Goal: Information Seeking & Learning: Learn about a topic

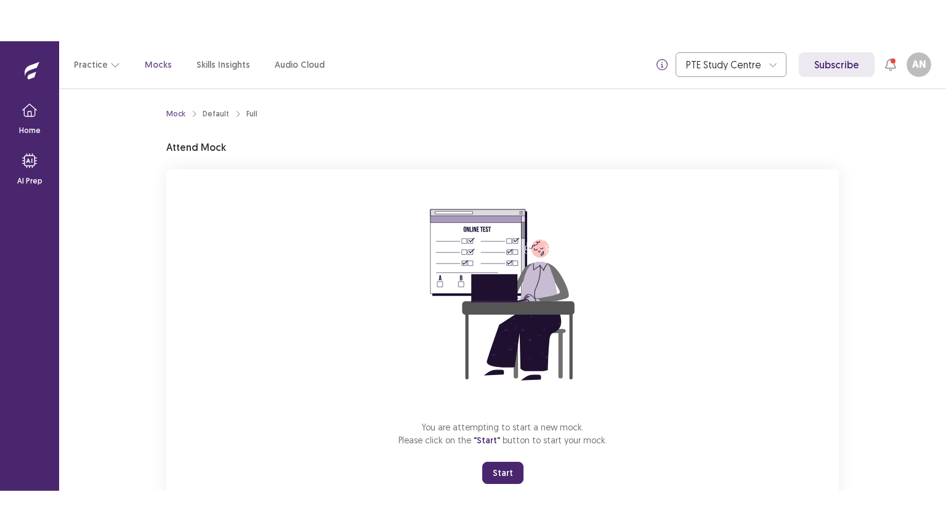
scroll to position [37, 0]
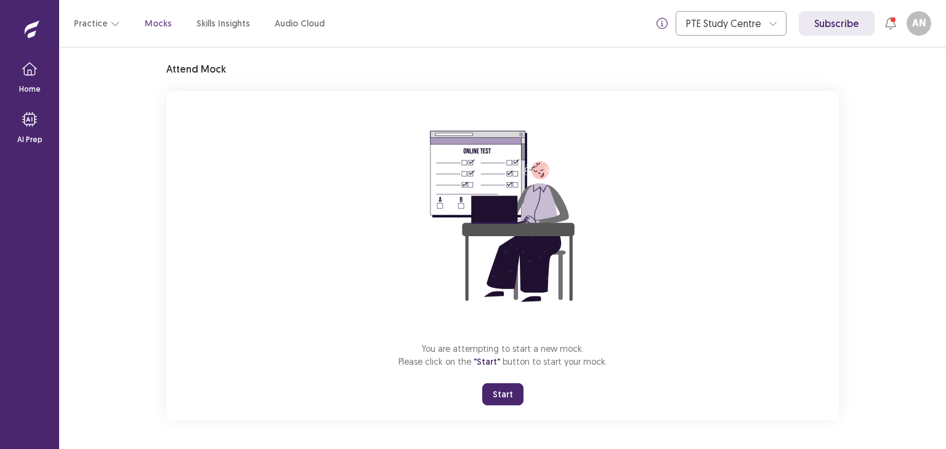
click at [847, 164] on div "Mock Default Full Attend Mock You are attempting to start a new mock. Please cl…" at bounding box center [502, 230] width 702 height 440
click at [505, 394] on button "Start" at bounding box center [502, 395] width 41 height 22
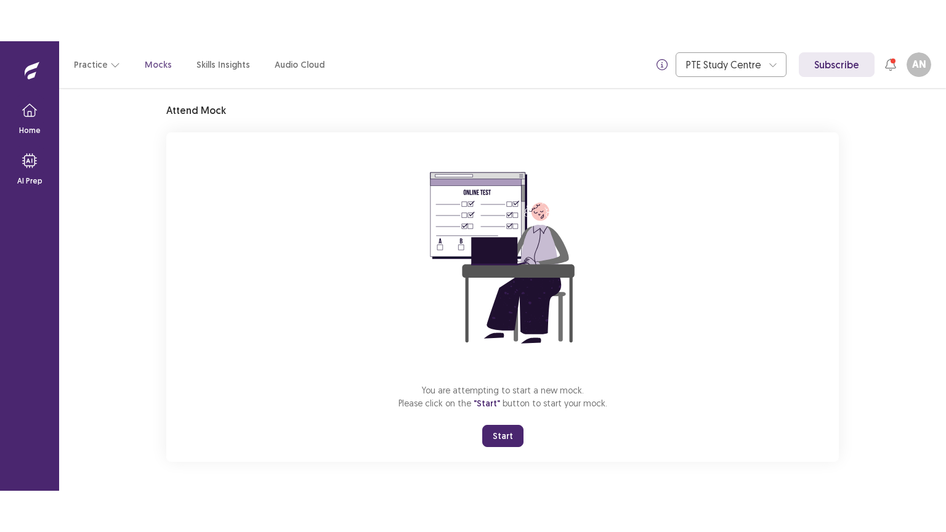
scroll to position [0, 0]
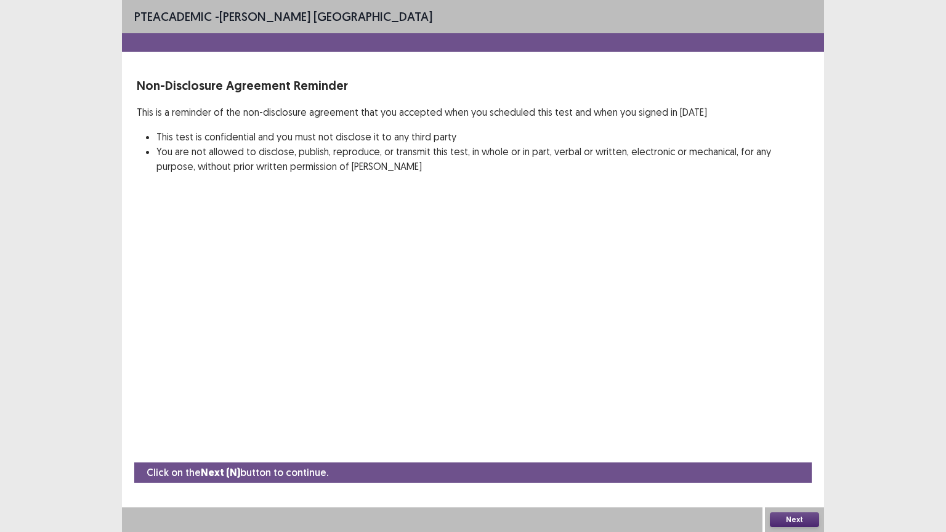
click at [774, 449] on button "Next" at bounding box center [794, 519] width 49 height 15
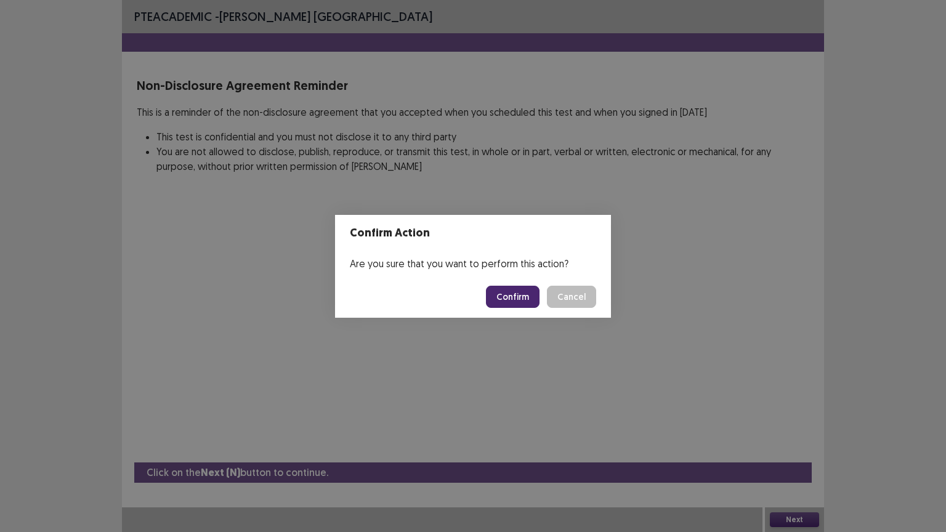
click at [512, 291] on button "Confirm" at bounding box center [513, 297] width 54 height 22
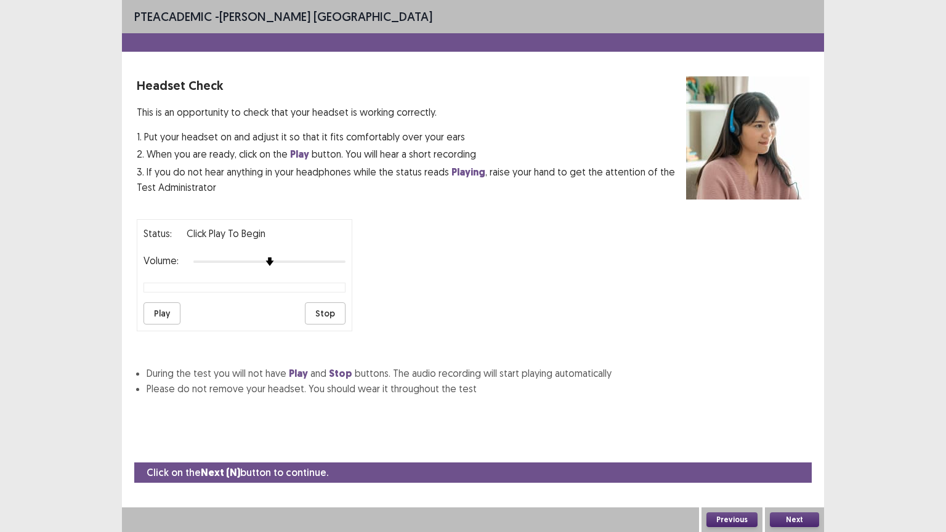
click at [167, 312] on button "Play" at bounding box center [161, 313] width 37 height 22
click at [310, 257] on div at bounding box center [269, 262] width 152 height 10
click at [333, 257] on div at bounding box center [269, 262] width 152 height 10
click at [342, 257] on div at bounding box center [269, 262] width 152 height 10
click at [163, 305] on button "Play" at bounding box center [161, 313] width 37 height 22
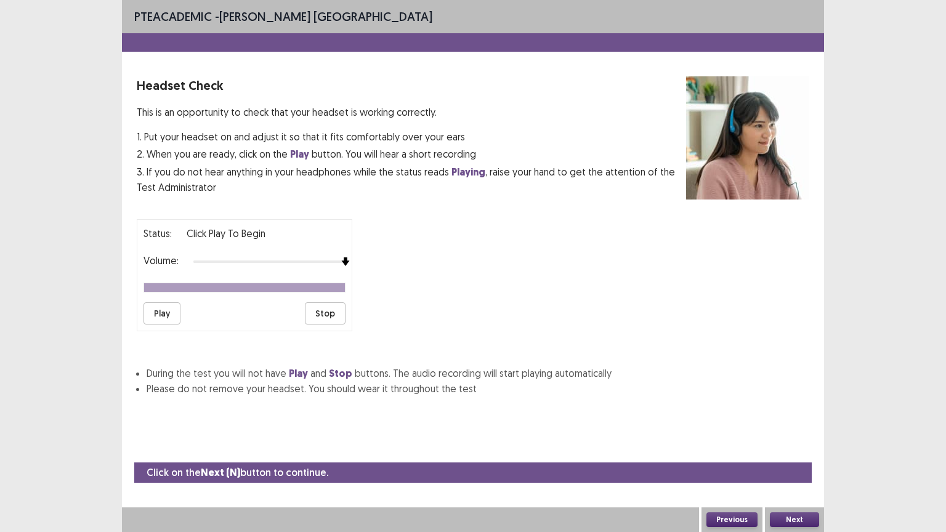
click at [787, 449] on button "Next" at bounding box center [794, 519] width 49 height 15
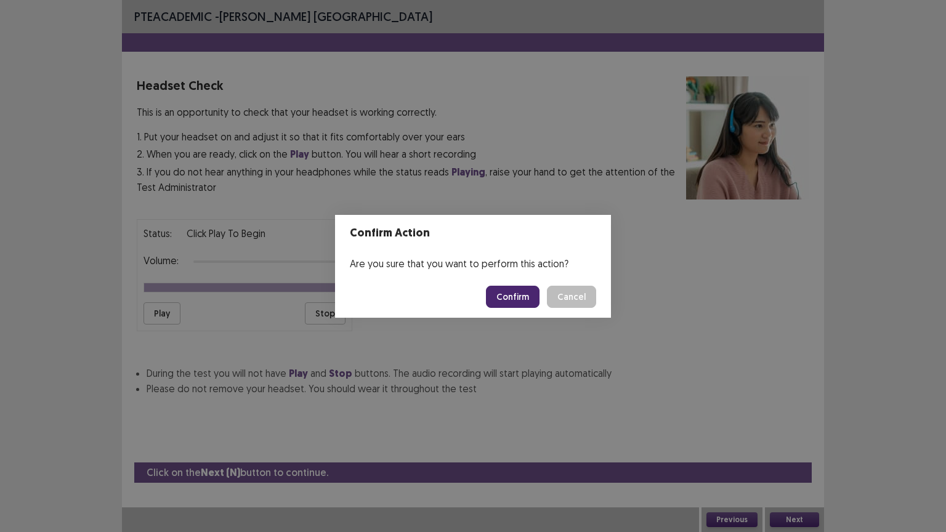
click at [520, 296] on button "Confirm" at bounding box center [513, 297] width 54 height 22
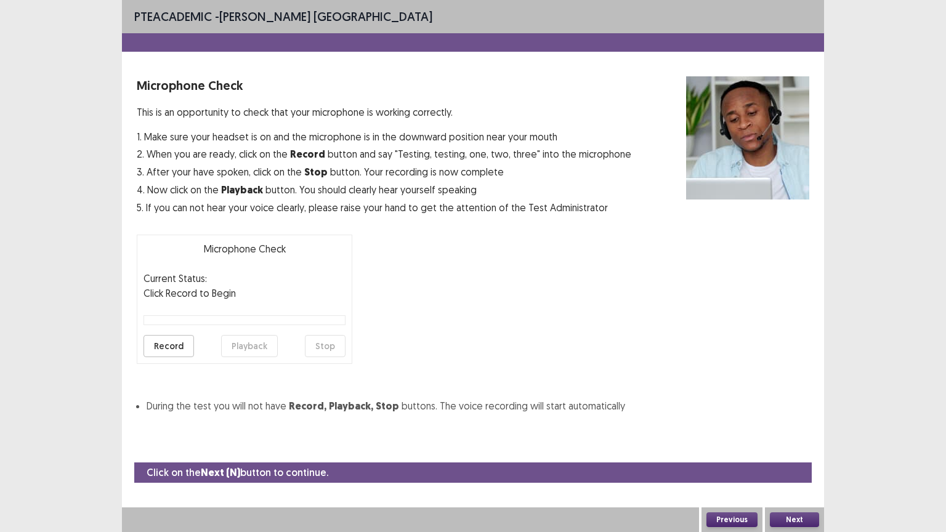
click at [182, 339] on button "Record" at bounding box center [168, 346] width 50 height 22
click at [318, 345] on button "Stop" at bounding box center [325, 346] width 41 height 22
click at [244, 342] on button "Playback" at bounding box center [249, 346] width 57 height 22
click at [784, 449] on button "Next" at bounding box center [794, 519] width 49 height 15
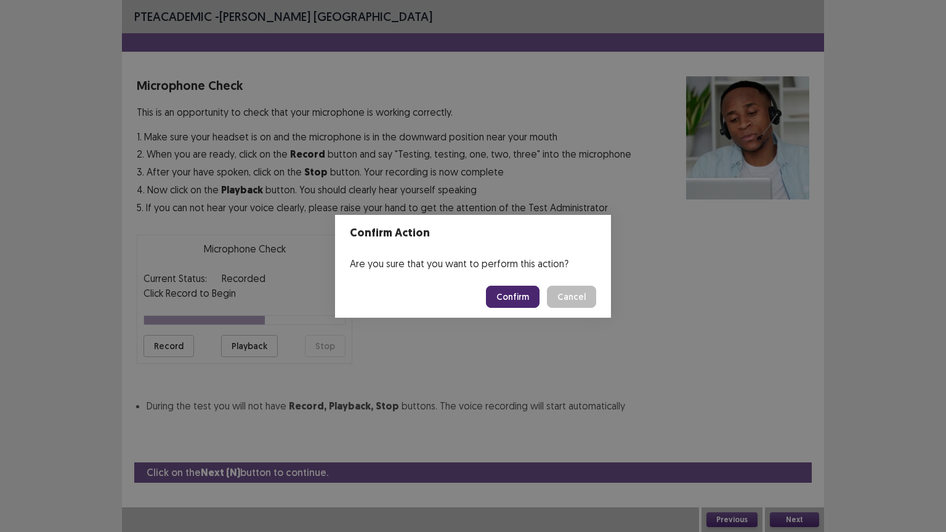
click at [520, 292] on button "Confirm" at bounding box center [513, 297] width 54 height 22
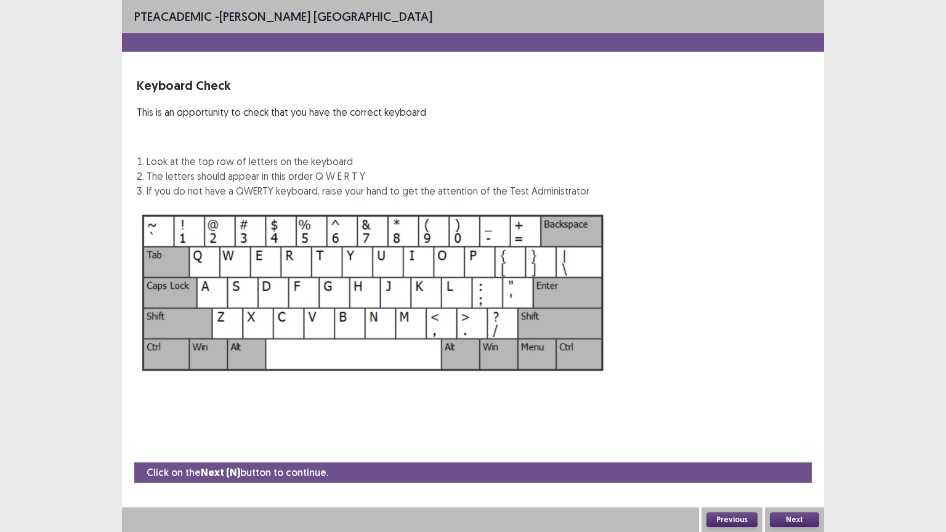
click at [795, 449] on button "Next" at bounding box center [794, 519] width 49 height 15
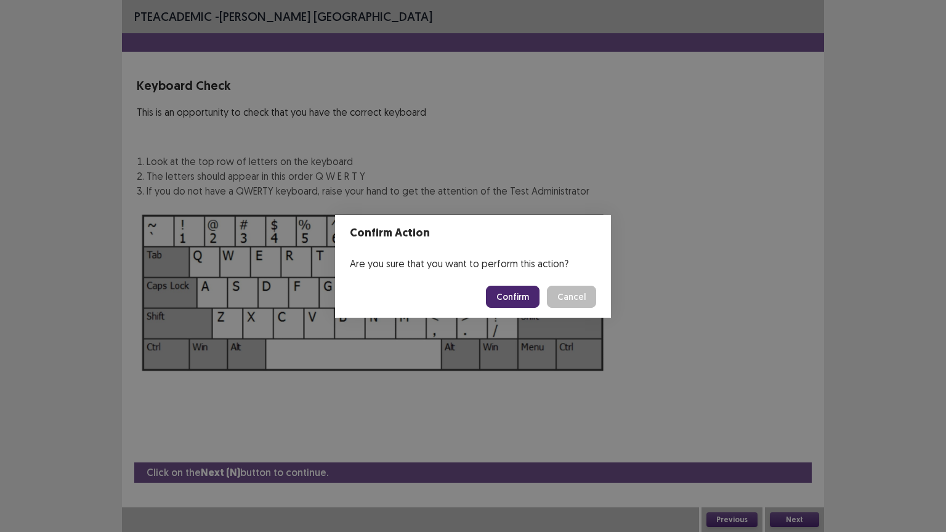
click at [528, 296] on button "Confirm" at bounding box center [513, 297] width 54 height 22
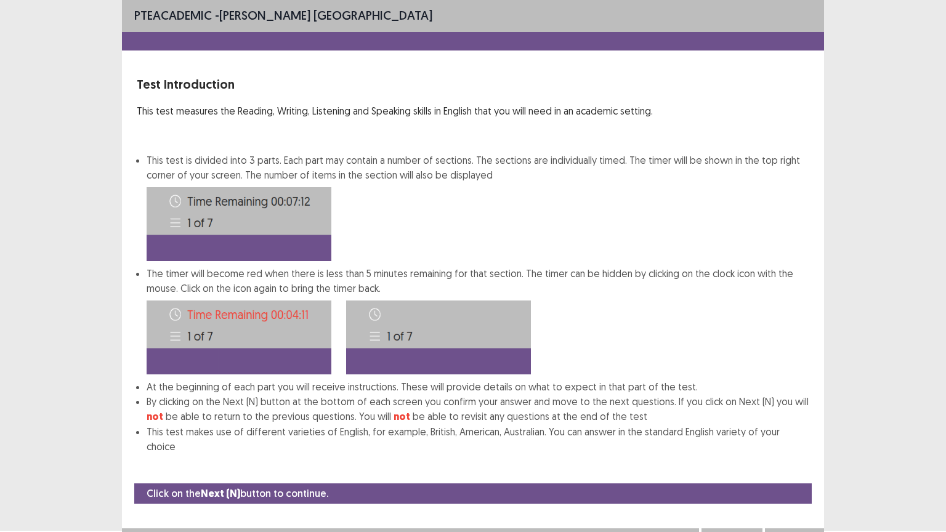
scroll to position [6, 0]
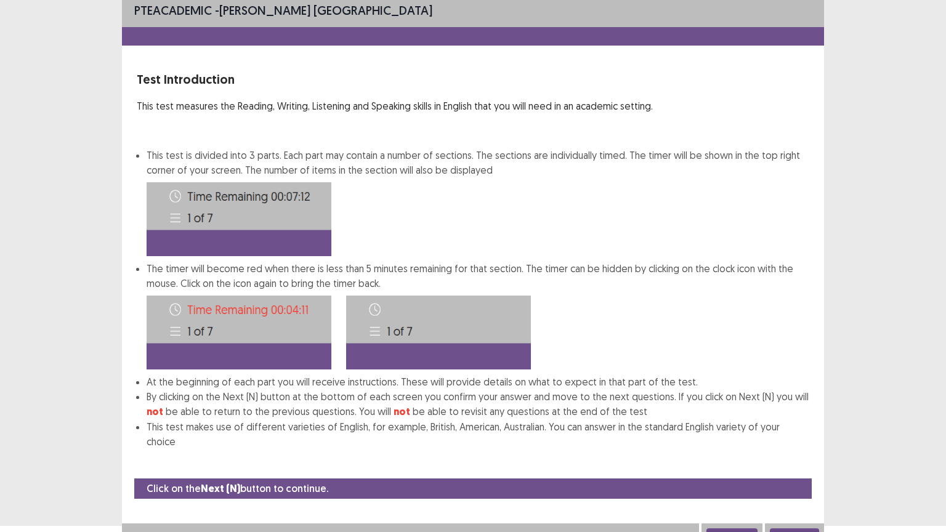
click at [791, 449] on button "Next" at bounding box center [794, 535] width 49 height 15
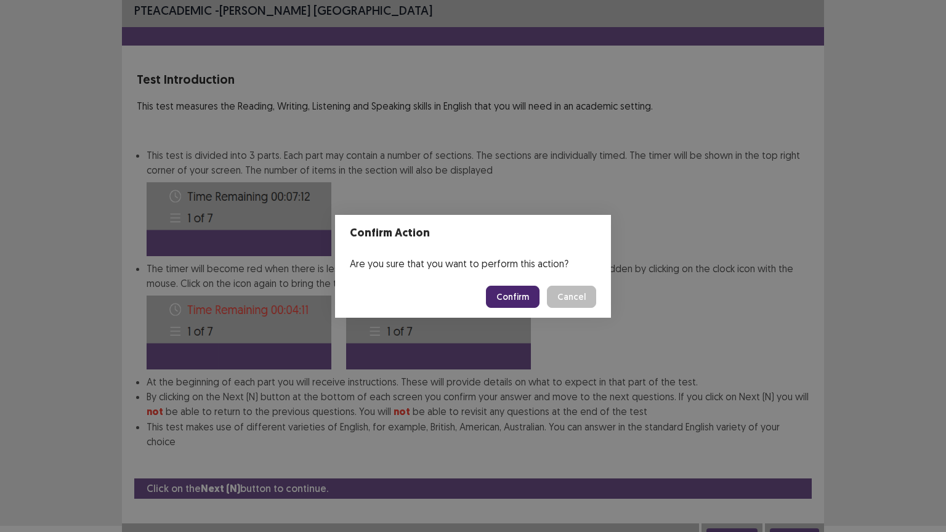
click at [521, 294] on button "Confirm" at bounding box center [513, 297] width 54 height 22
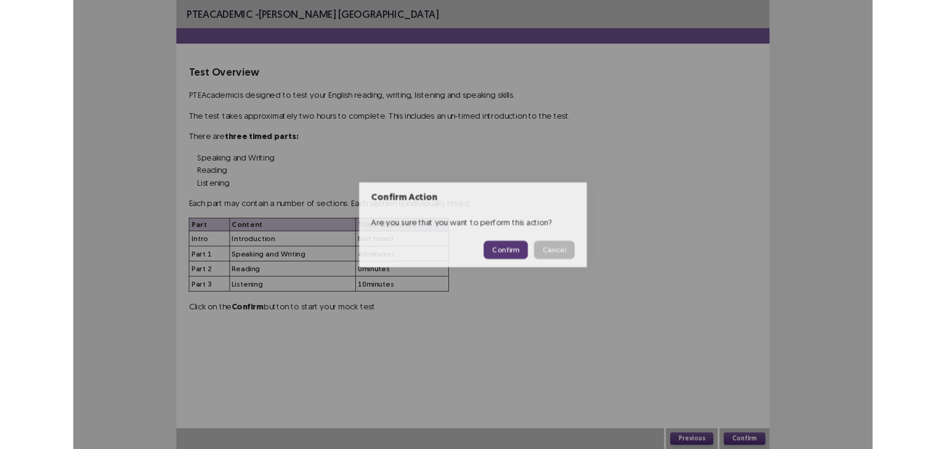
scroll to position [0, 0]
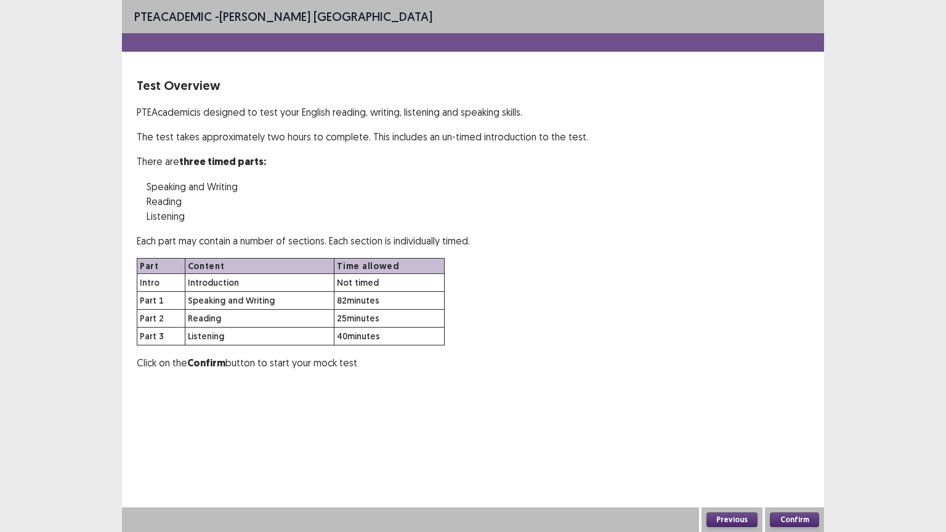
click at [793, 449] on button "Confirm" at bounding box center [794, 519] width 49 height 15
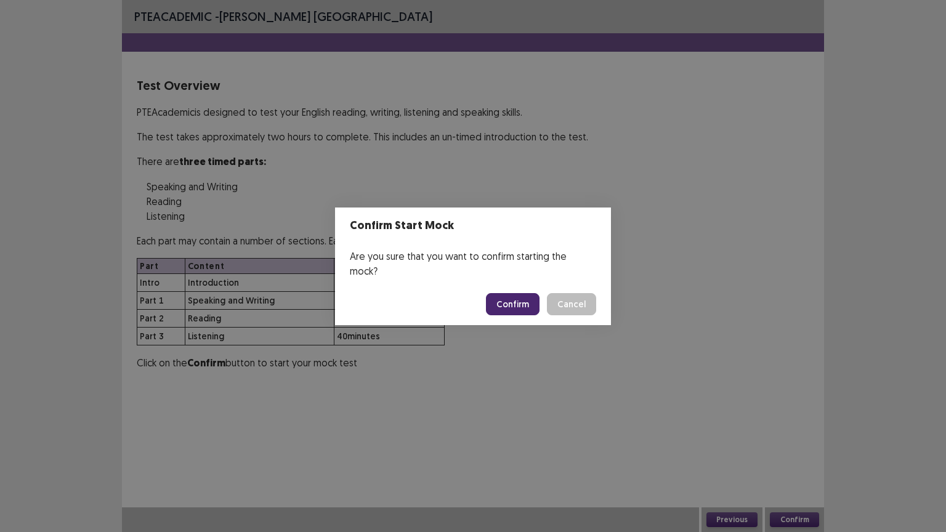
click at [517, 293] on button "Confirm" at bounding box center [513, 304] width 54 height 22
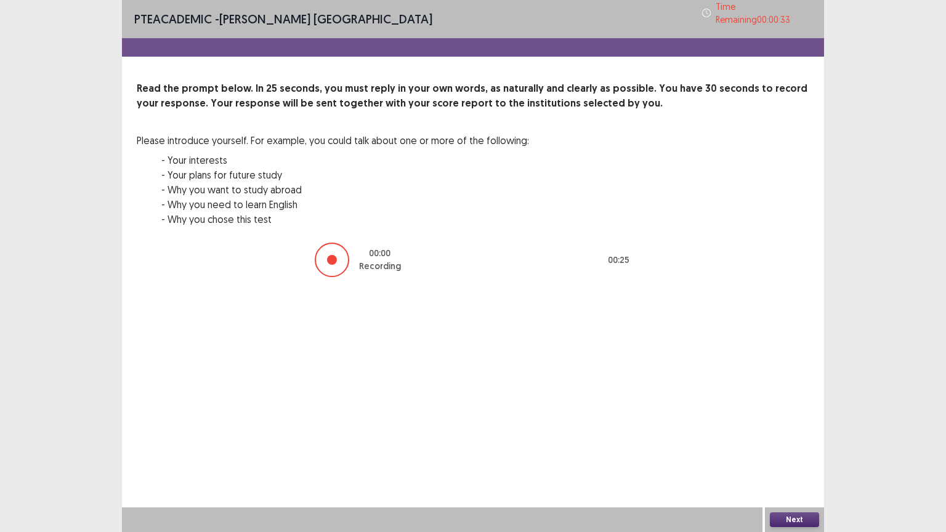
click at [791, 449] on button "Next" at bounding box center [794, 519] width 49 height 15
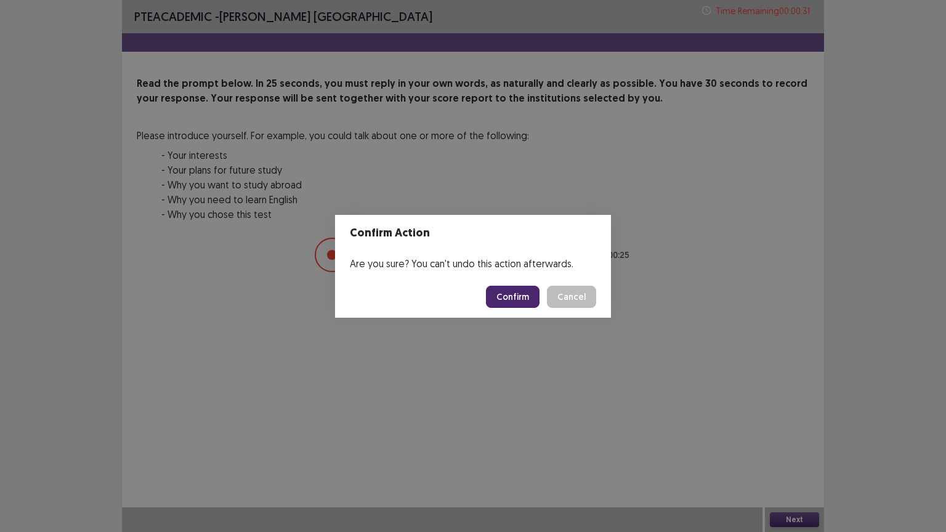
click at [512, 287] on button "Confirm" at bounding box center [513, 297] width 54 height 22
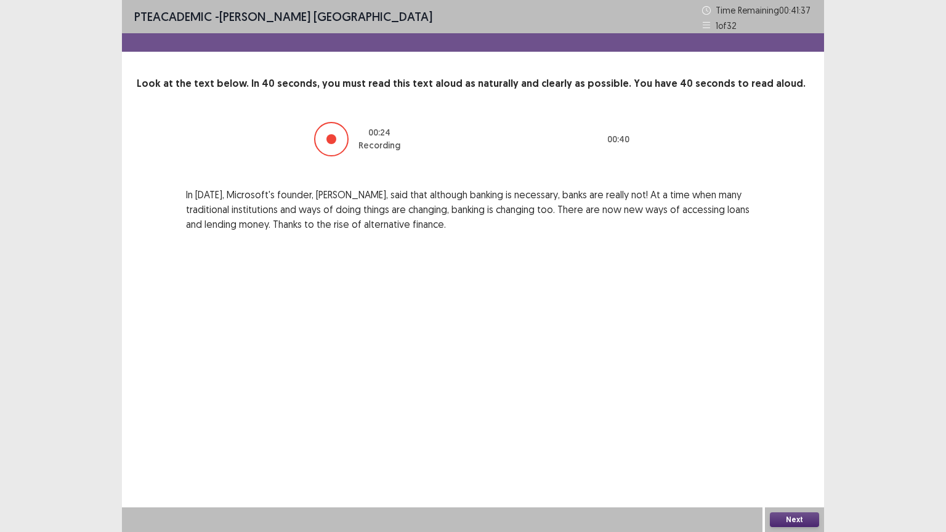
click at [788, 449] on button "Next" at bounding box center [794, 519] width 49 height 15
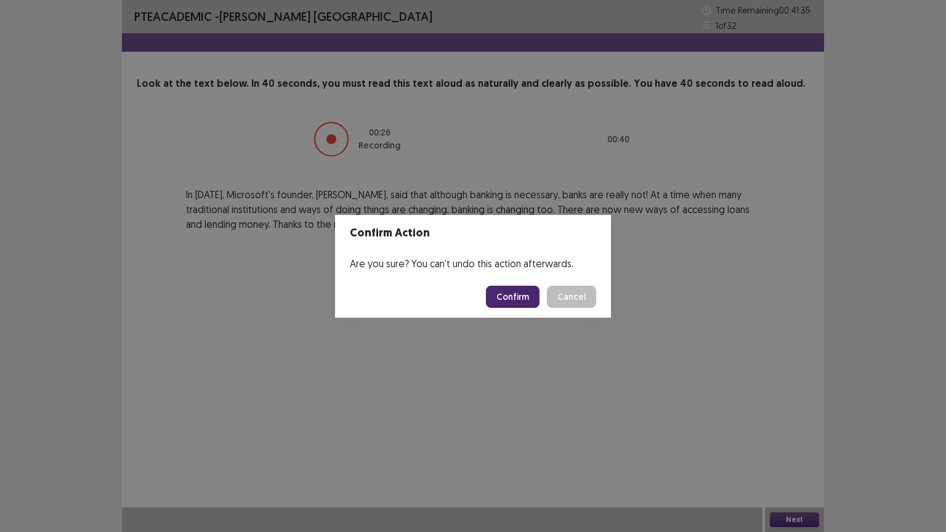
click at [521, 292] on button "Confirm" at bounding box center [513, 297] width 54 height 22
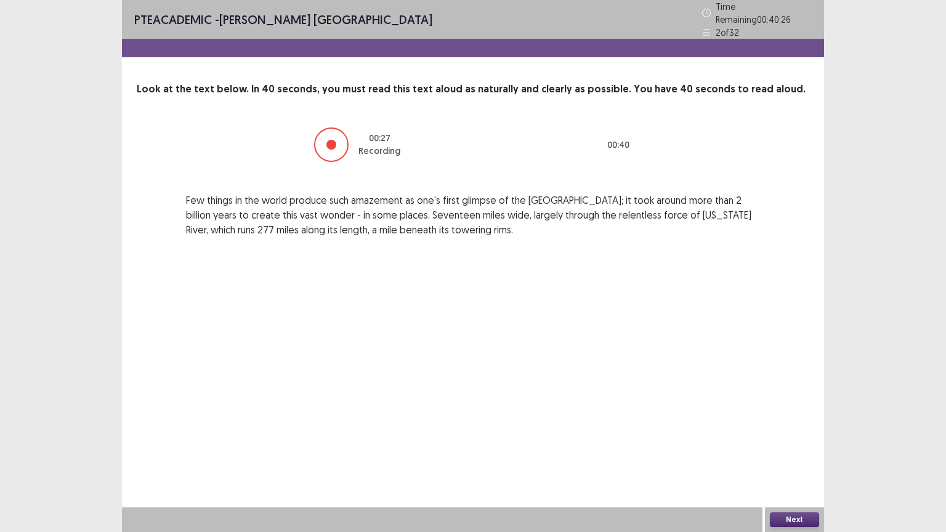
click at [791, 449] on button "Next" at bounding box center [794, 519] width 49 height 15
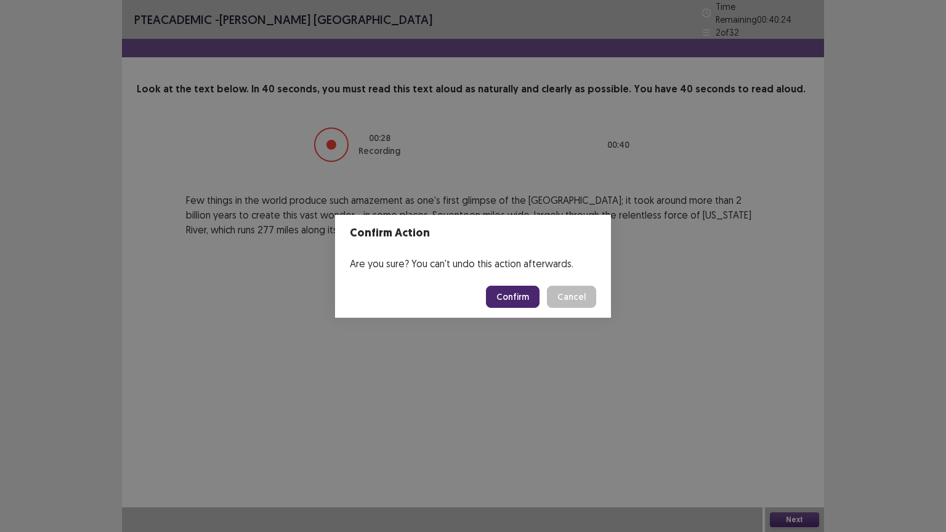
click at [517, 289] on button "Confirm" at bounding box center [513, 297] width 54 height 22
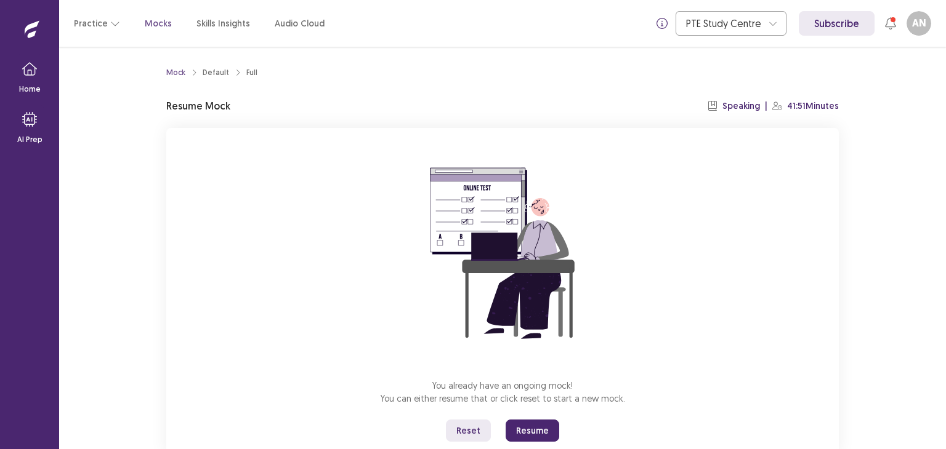
scroll to position [37, 0]
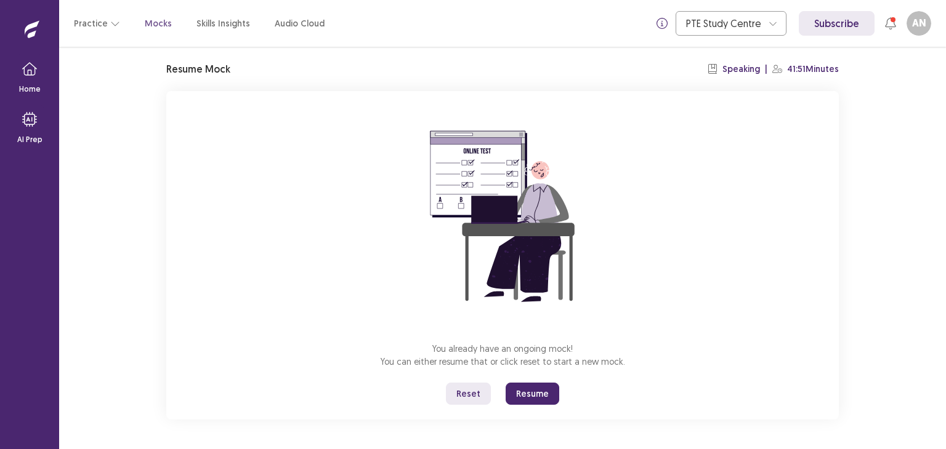
click at [528, 390] on button "Resume" at bounding box center [532, 394] width 54 height 22
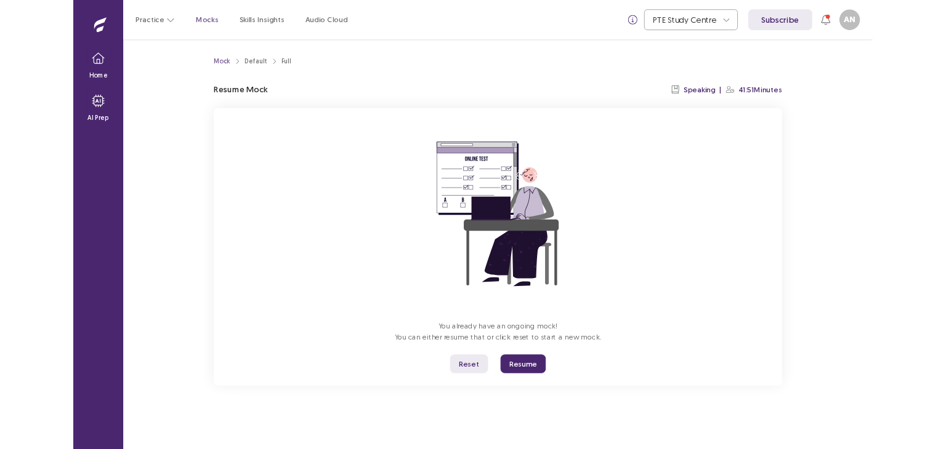
scroll to position [0, 0]
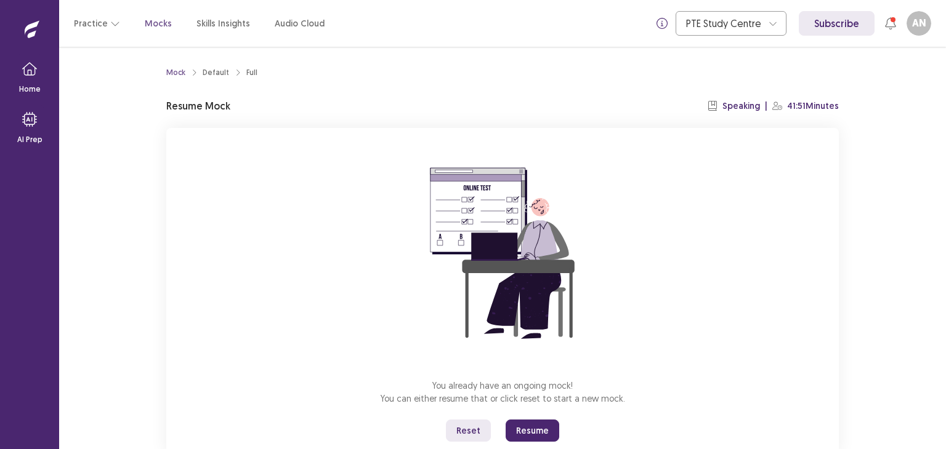
click at [527, 433] on button "Resume" at bounding box center [532, 431] width 54 height 22
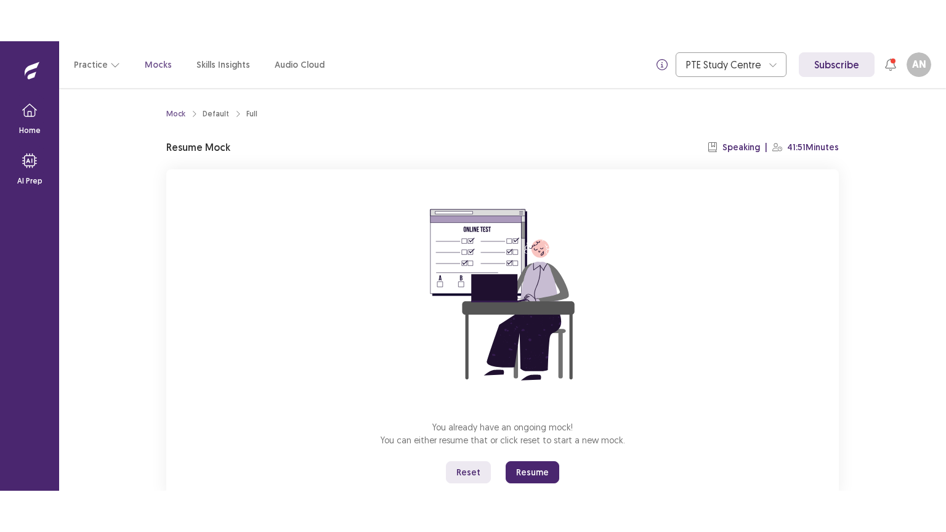
scroll to position [37, 0]
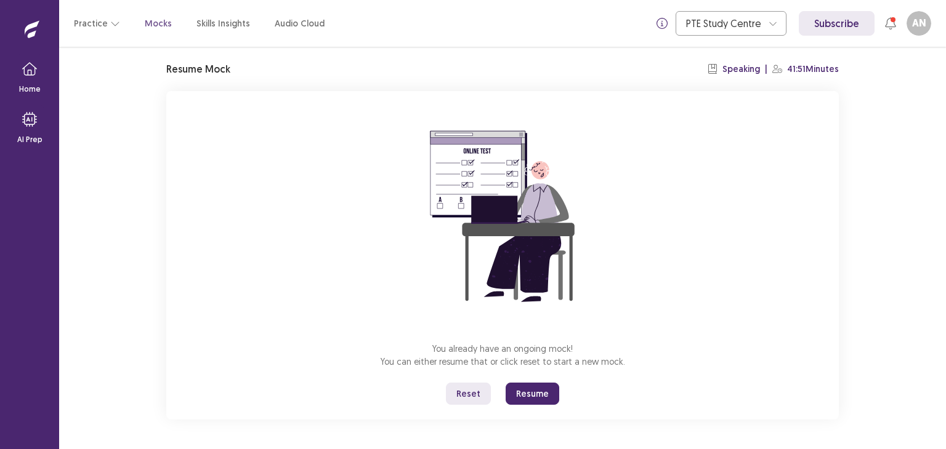
click at [526, 397] on button "Resume" at bounding box center [532, 394] width 54 height 22
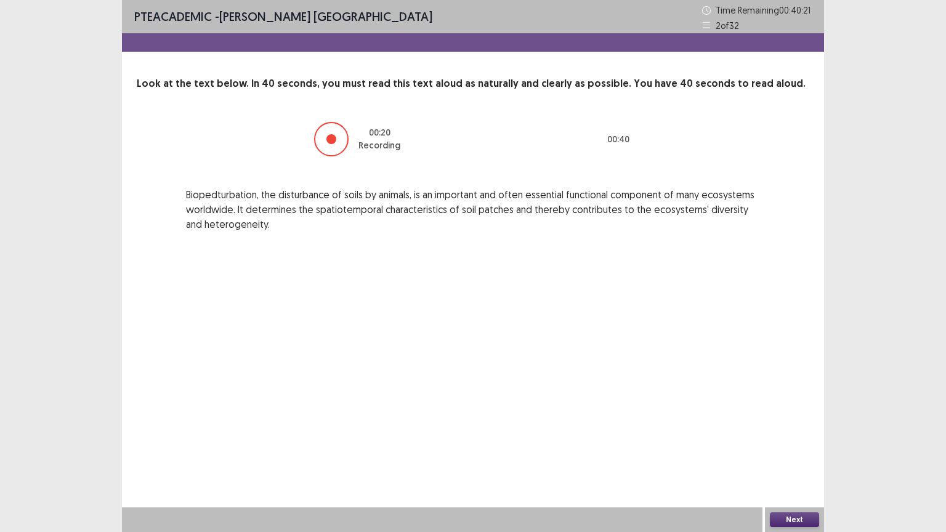
click at [788, 449] on button "Next" at bounding box center [794, 519] width 49 height 15
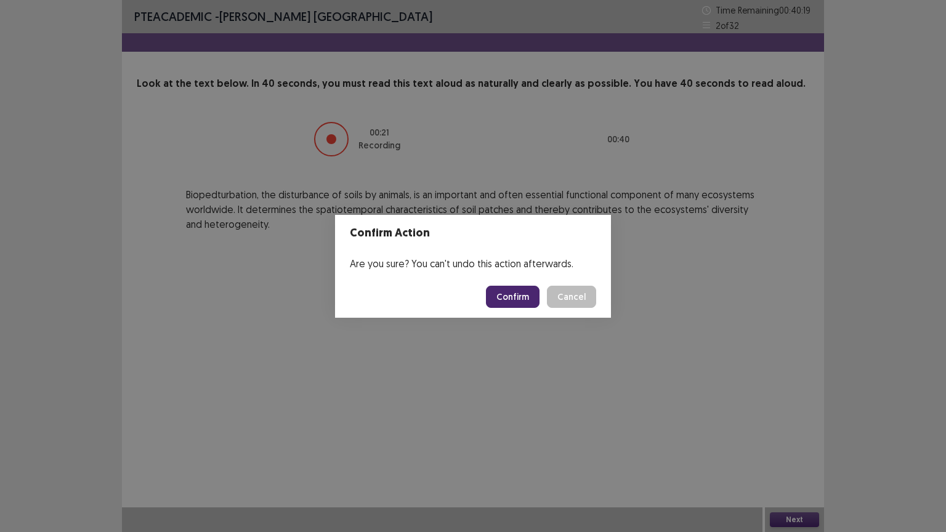
click at [522, 286] on button "Confirm" at bounding box center [513, 297] width 54 height 22
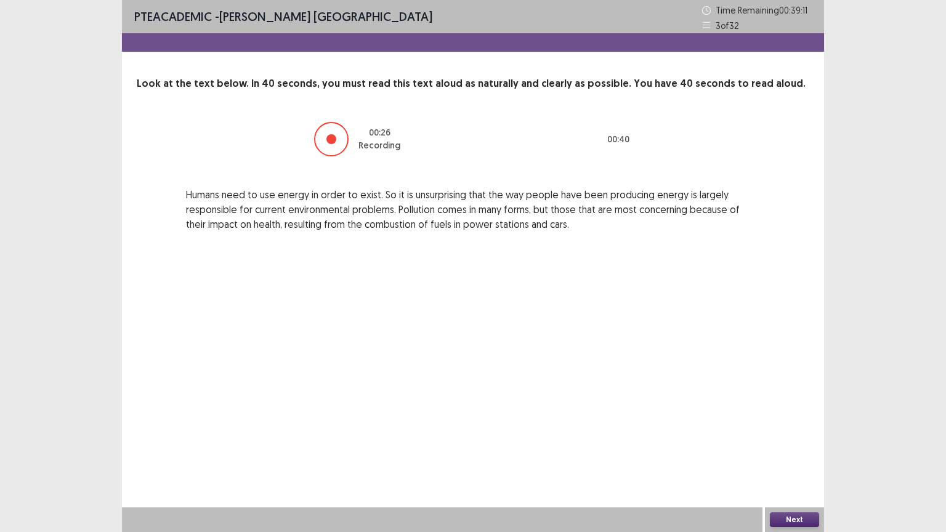
click at [779, 449] on div "Next" at bounding box center [794, 519] width 59 height 25
click at [780, 449] on button "Next" at bounding box center [794, 519] width 49 height 15
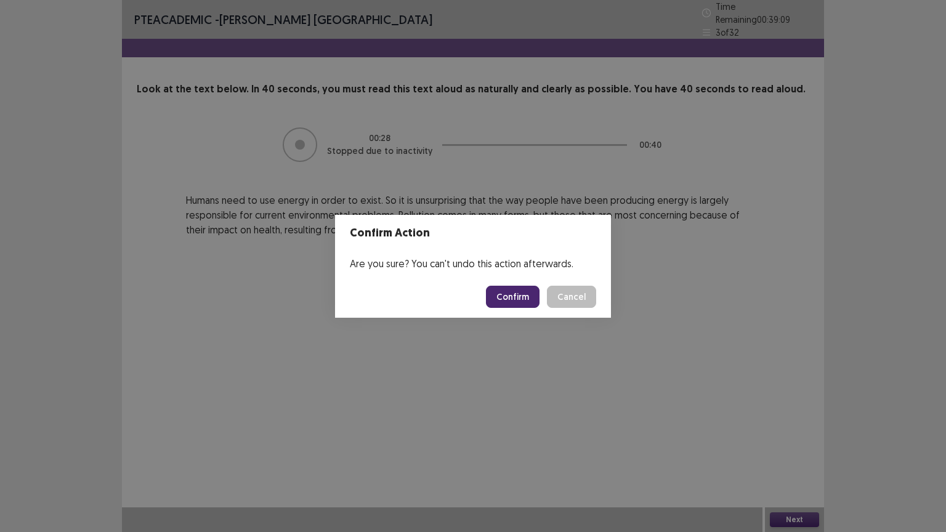
click at [518, 298] on button "Confirm" at bounding box center [513, 297] width 54 height 22
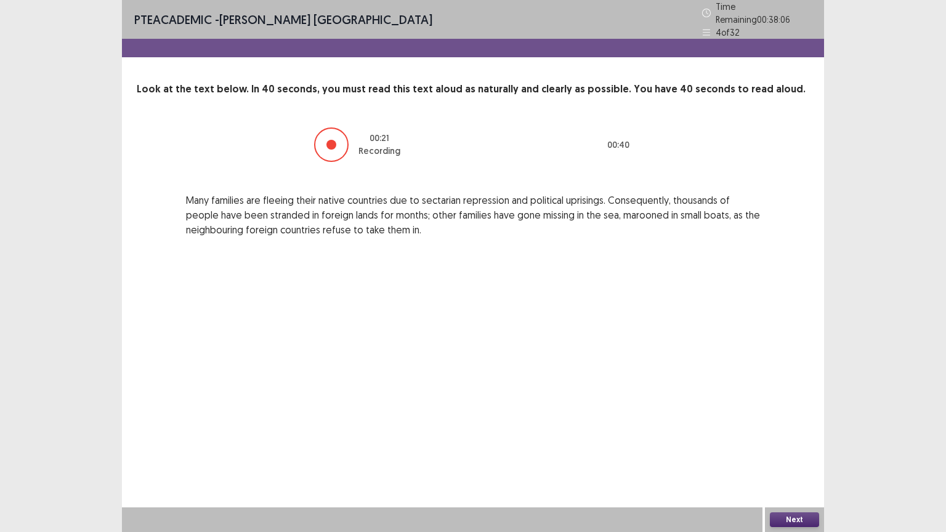
click at [789, 449] on button "Next" at bounding box center [794, 519] width 49 height 15
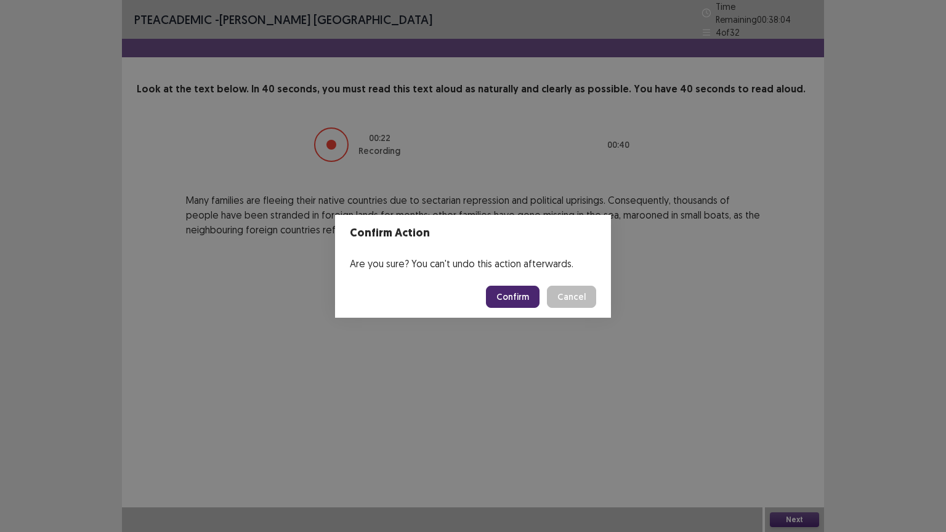
click at [526, 304] on button "Confirm" at bounding box center [513, 297] width 54 height 22
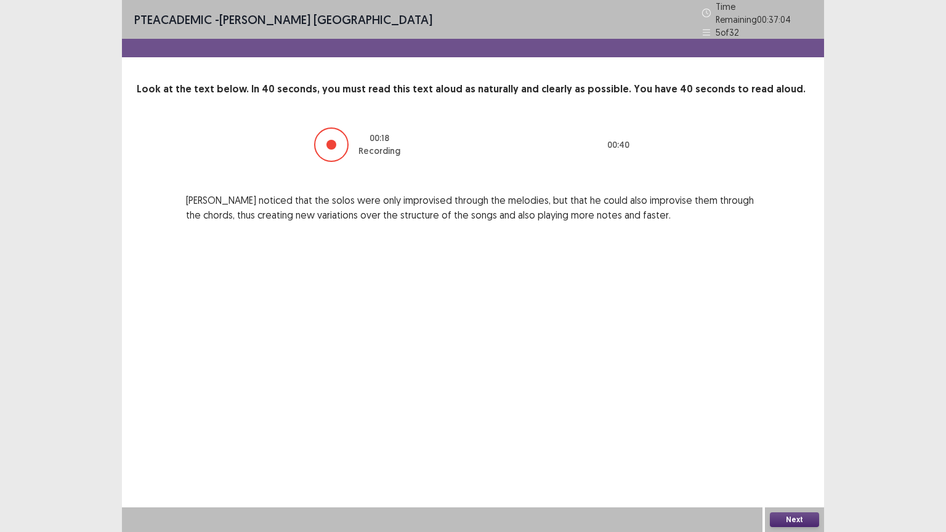
click at [795, 449] on button "Next" at bounding box center [794, 519] width 49 height 15
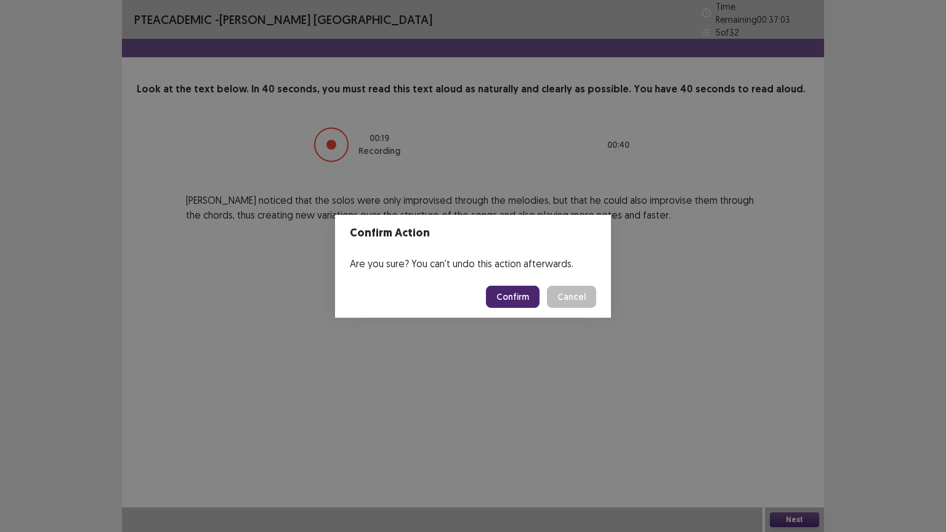
click at [508, 296] on button "Confirm" at bounding box center [513, 297] width 54 height 22
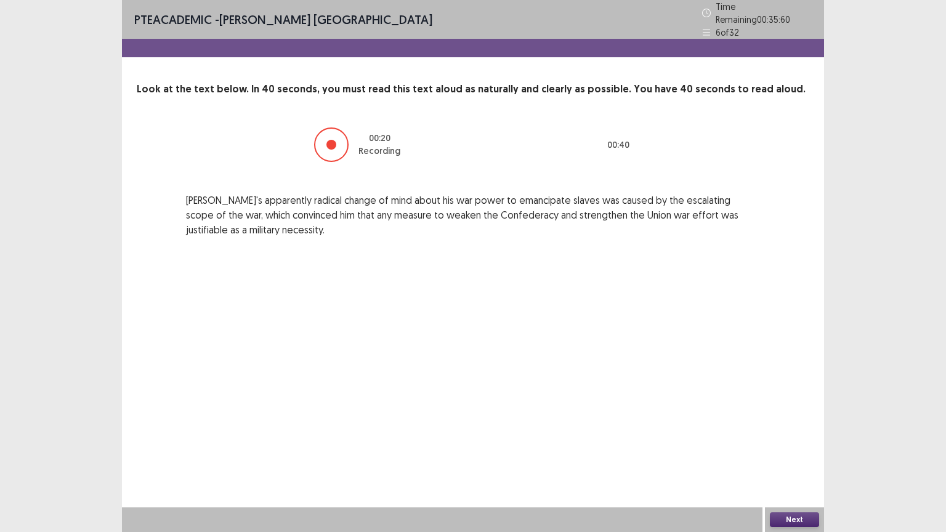
click at [804, 449] on button "Next" at bounding box center [794, 519] width 49 height 15
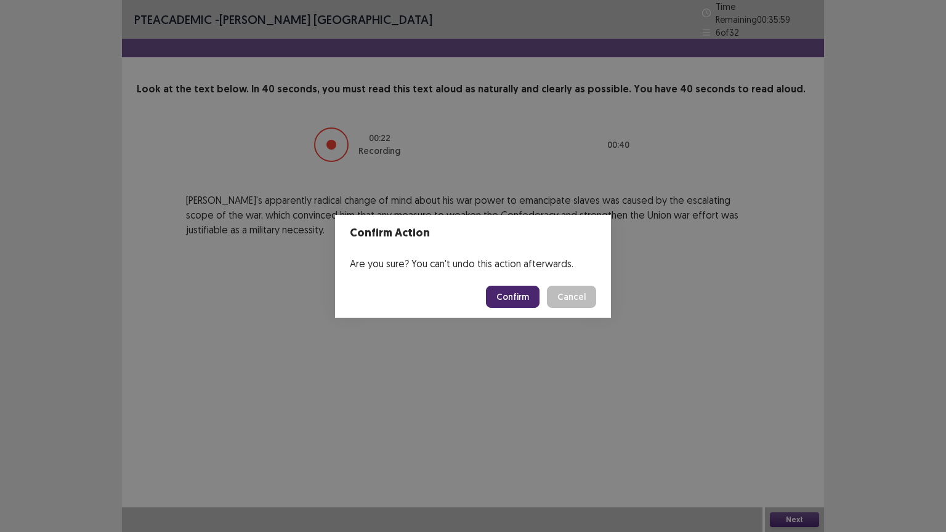
click at [512, 289] on button "Confirm" at bounding box center [513, 297] width 54 height 22
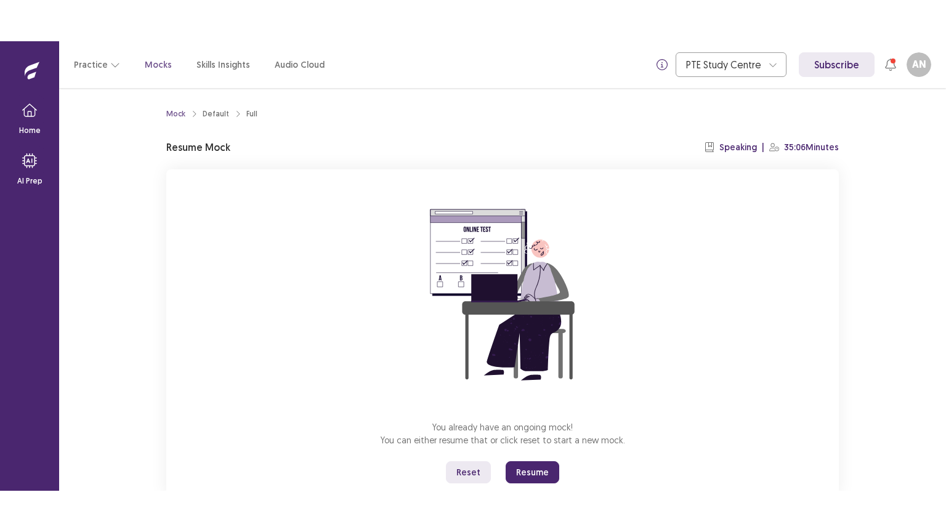
scroll to position [37, 0]
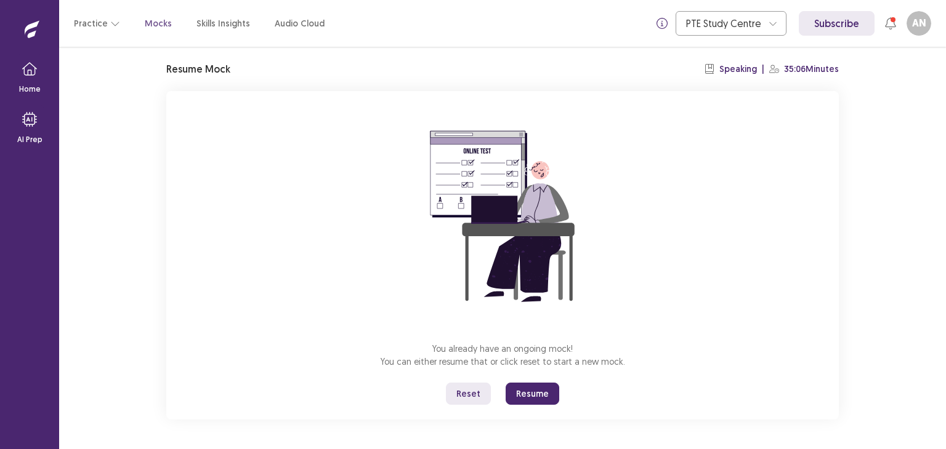
click at [532, 390] on button "Resume" at bounding box center [532, 394] width 54 height 22
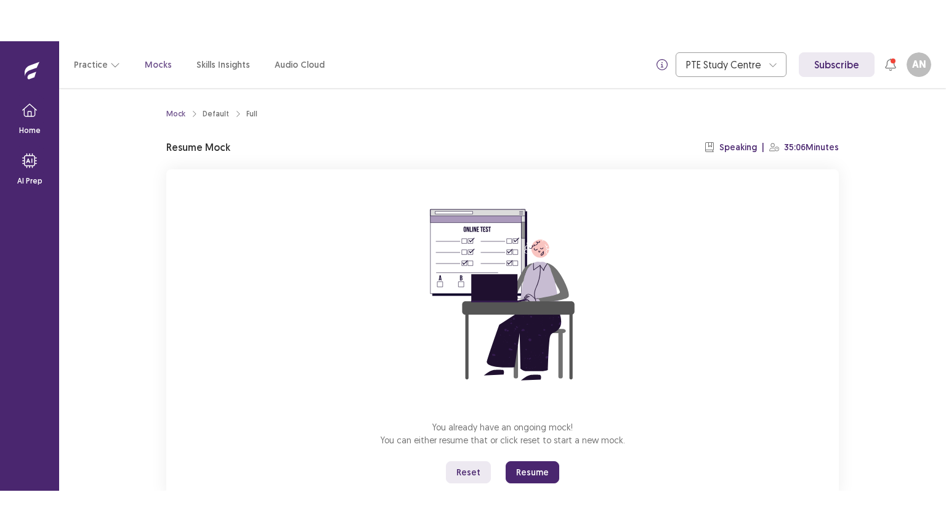
scroll to position [37, 0]
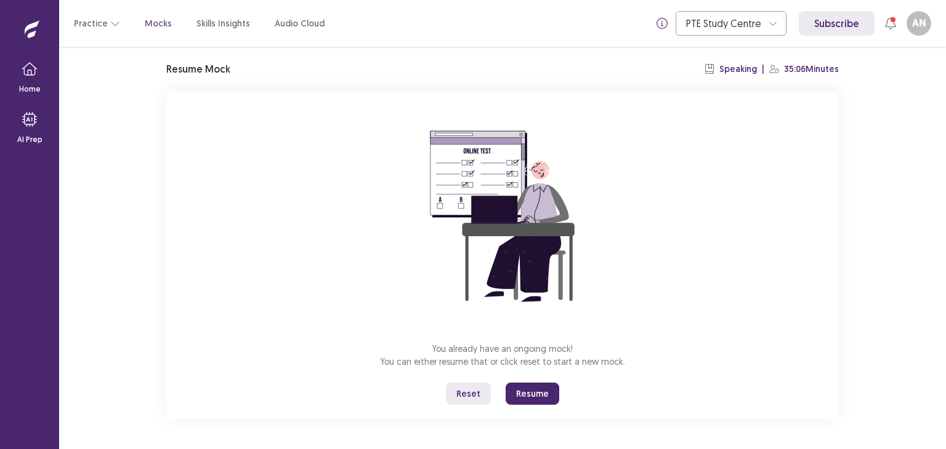
click at [529, 396] on button "Resume" at bounding box center [532, 394] width 54 height 22
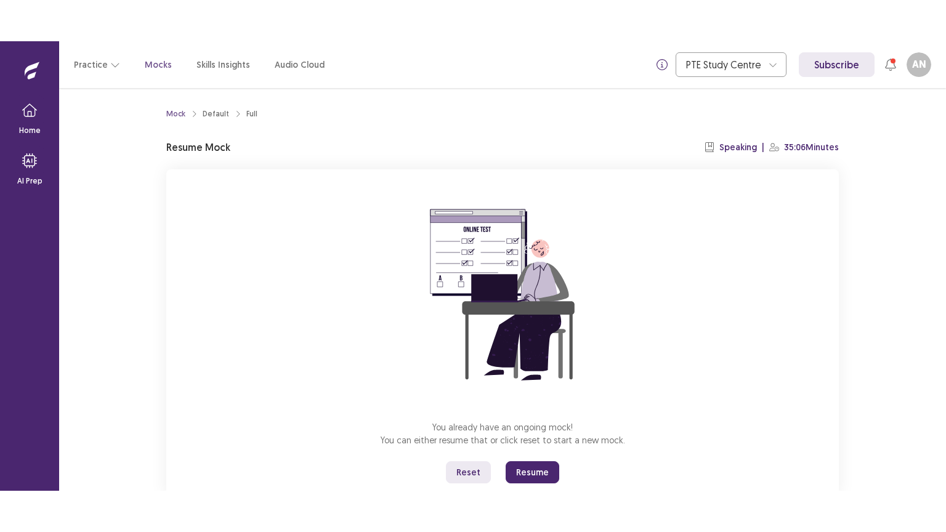
scroll to position [37, 0]
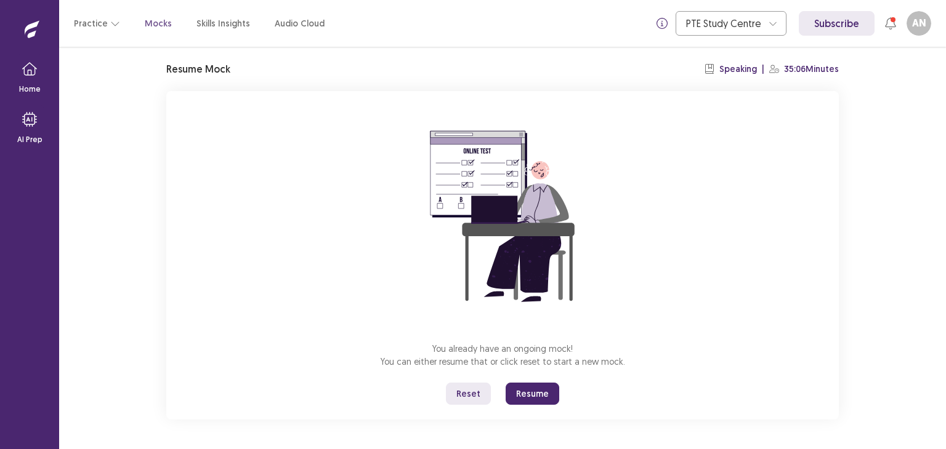
click at [532, 387] on button "Resume" at bounding box center [532, 394] width 54 height 22
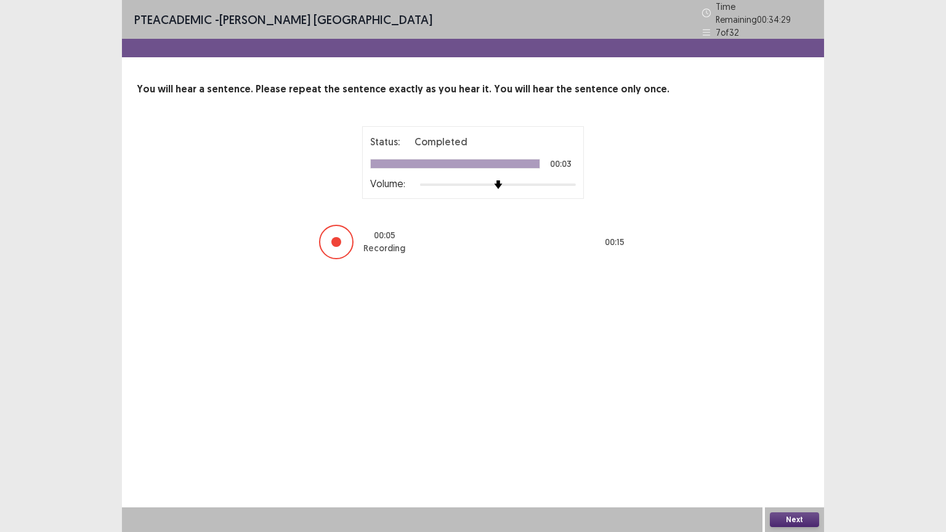
click at [808, 449] on button "Next" at bounding box center [794, 519] width 49 height 15
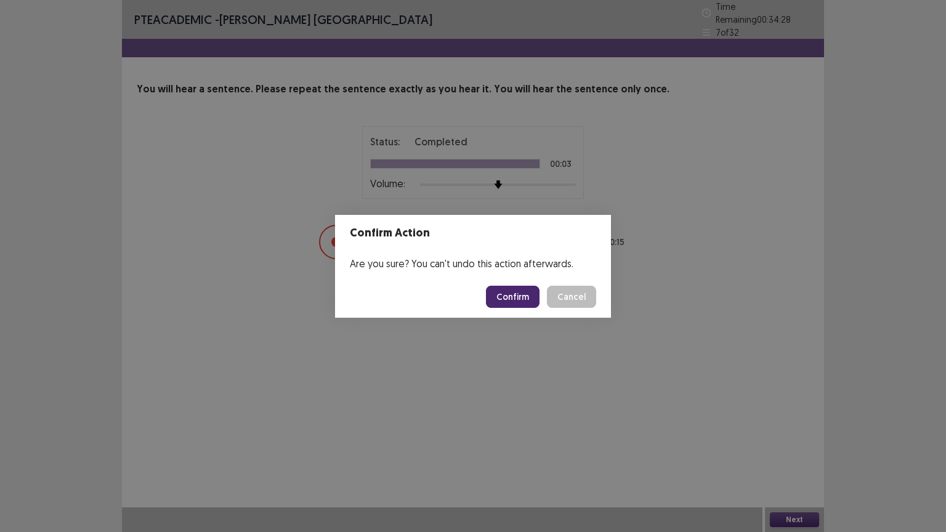
click at [505, 292] on button "Confirm" at bounding box center [513, 297] width 54 height 22
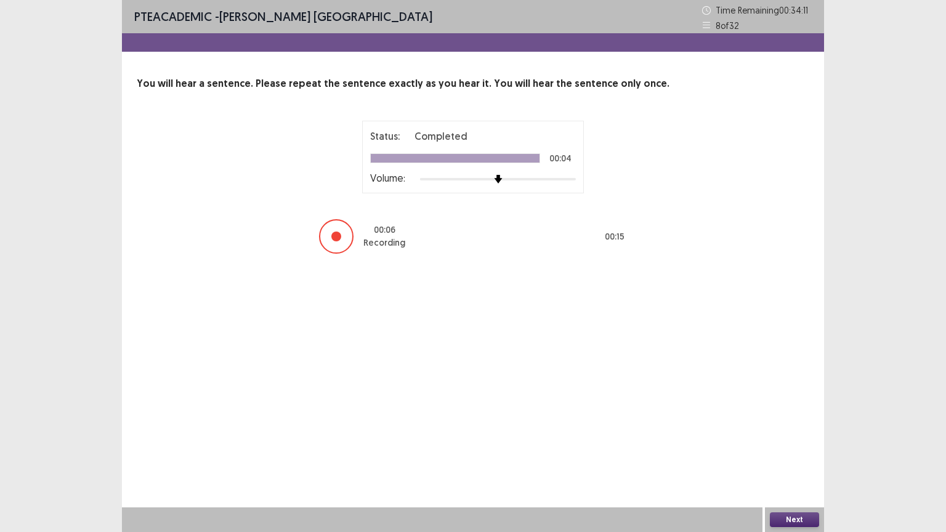
click at [807, 449] on button "Next" at bounding box center [794, 519] width 49 height 15
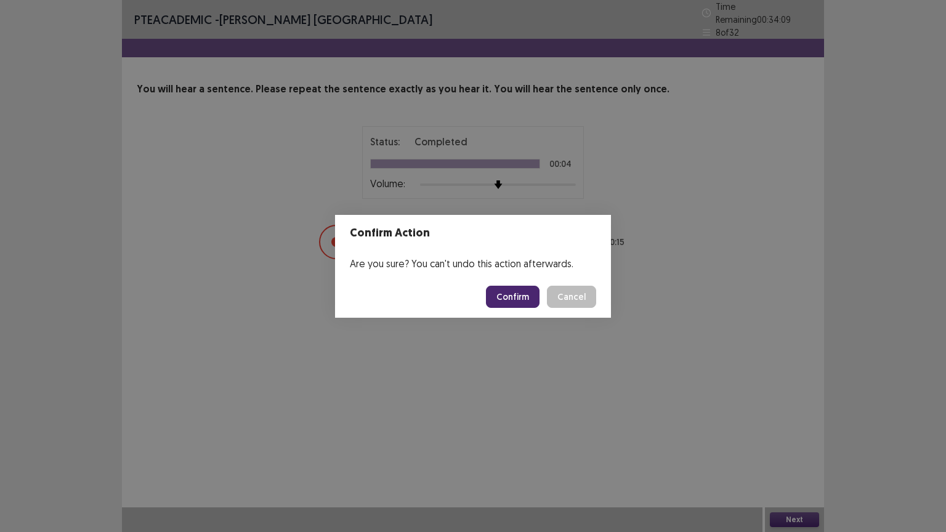
click at [515, 286] on button "Confirm" at bounding box center [513, 297] width 54 height 22
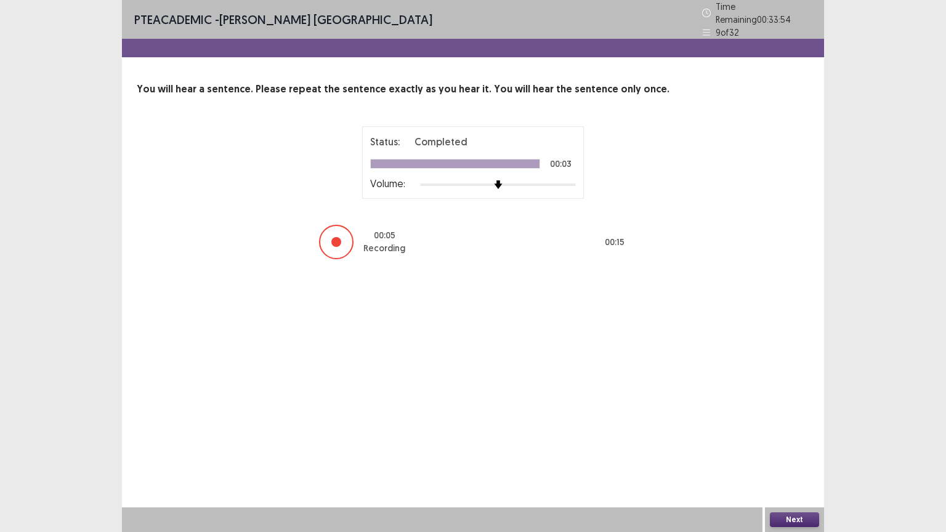
click at [798, 449] on button "Next" at bounding box center [794, 519] width 49 height 15
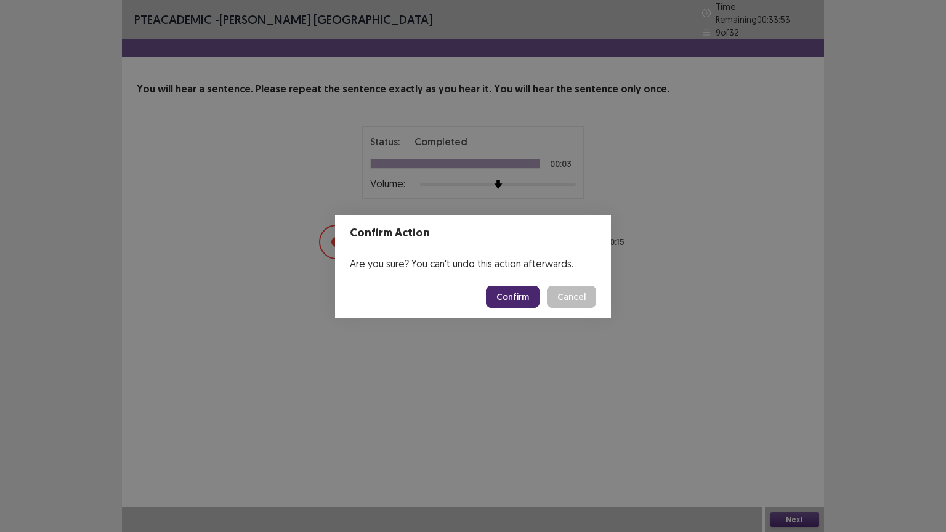
click at [525, 292] on button "Confirm" at bounding box center [513, 297] width 54 height 22
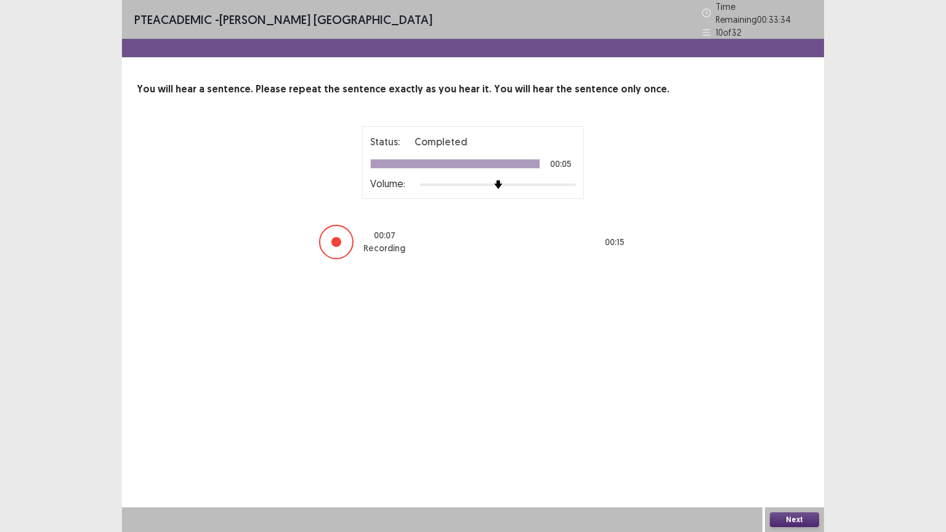
click at [779, 449] on button "Next" at bounding box center [794, 519] width 49 height 15
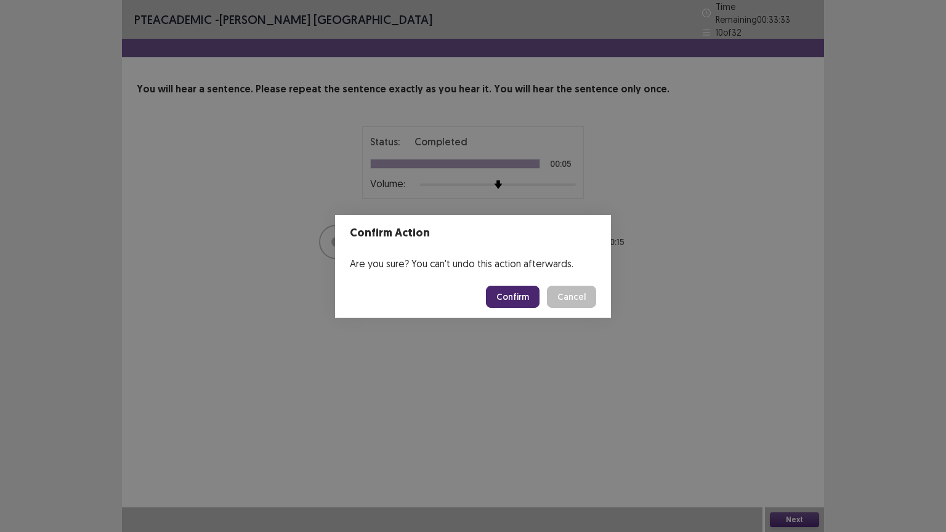
click at [503, 297] on button "Confirm" at bounding box center [513, 297] width 54 height 22
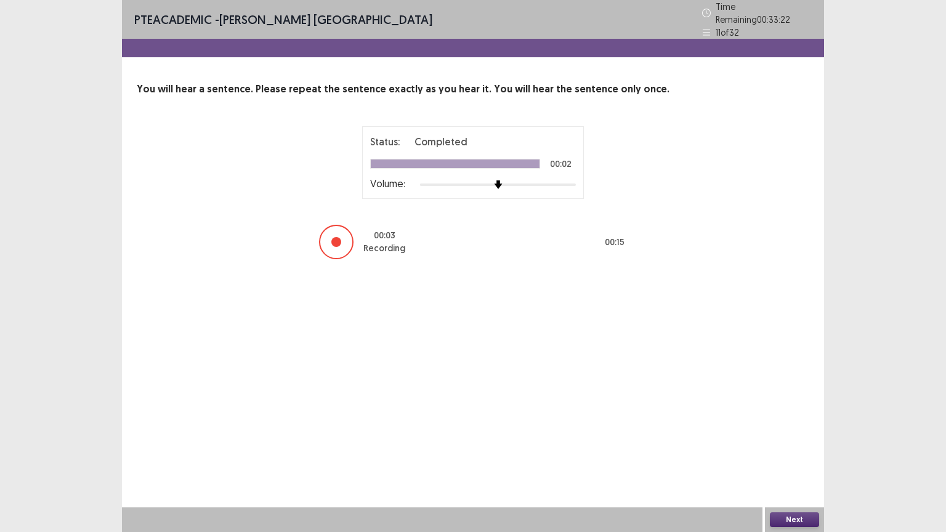
click at [789, 449] on button "Next" at bounding box center [794, 519] width 49 height 15
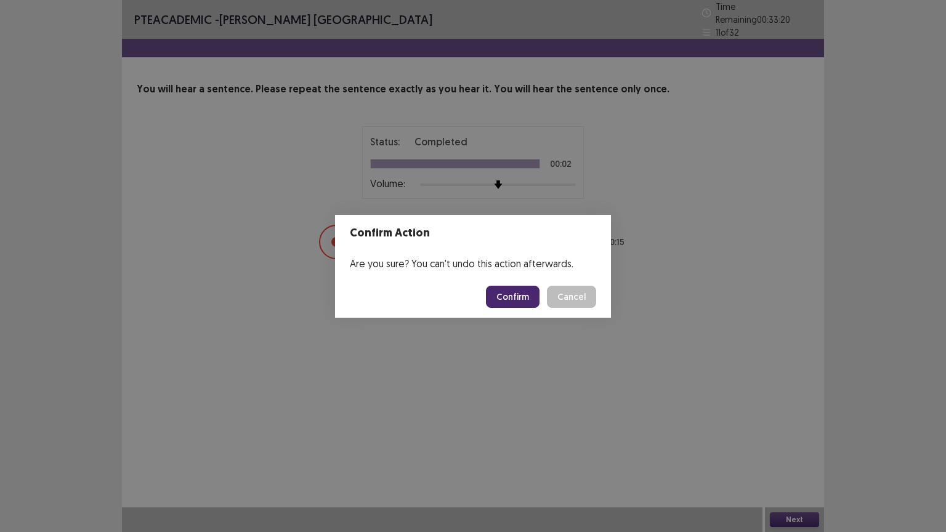
click at [529, 286] on button "Confirm" at bounding box center [513, 297] width 54 height 22
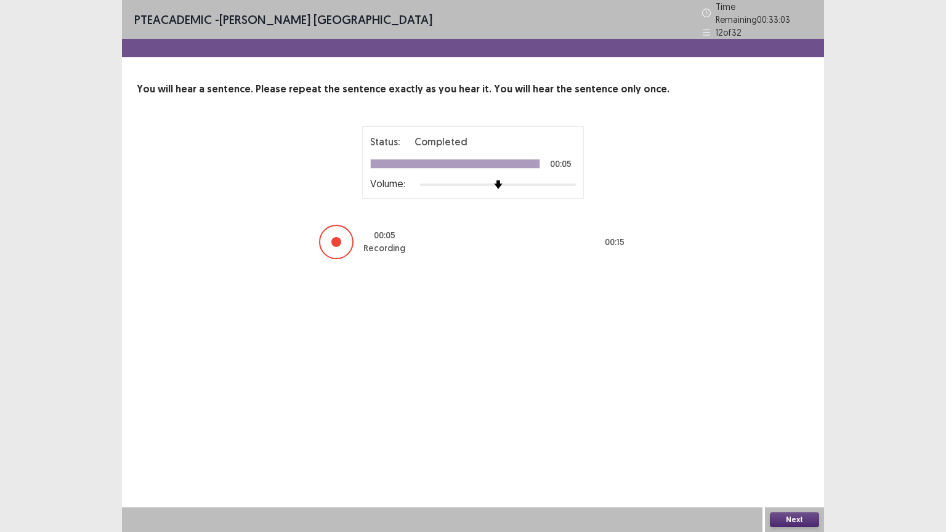
click at [794, 449] on button "Next" at bounding box center [794, 519] width 49 height 15
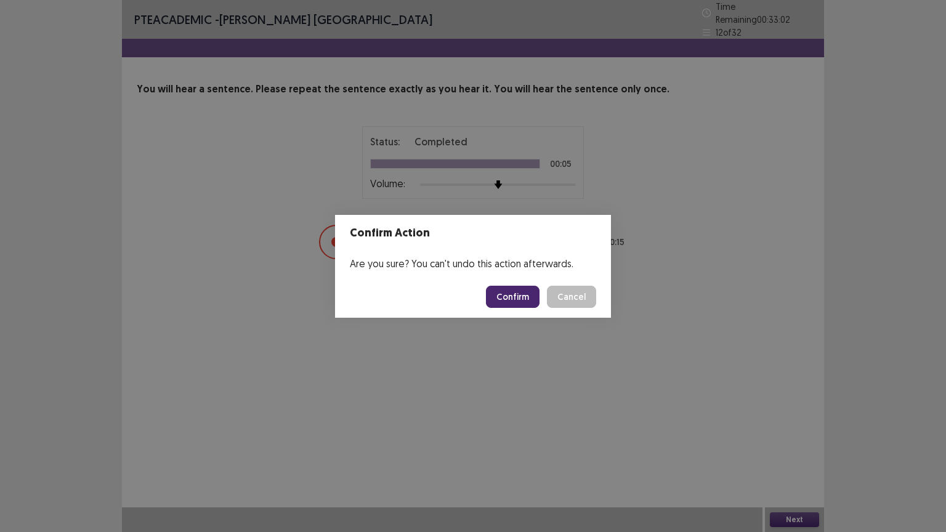
click at [517, 286] on button "Confirm" at bounding box center [513, 297] width 54 height 22
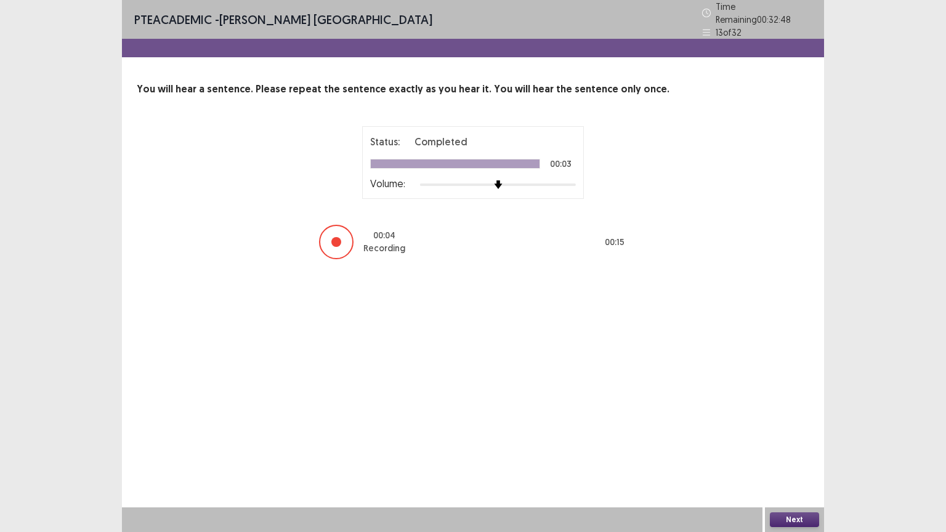
click at [798, 449] on button "Next" at bounding box center [794, 519] width 49 height 15
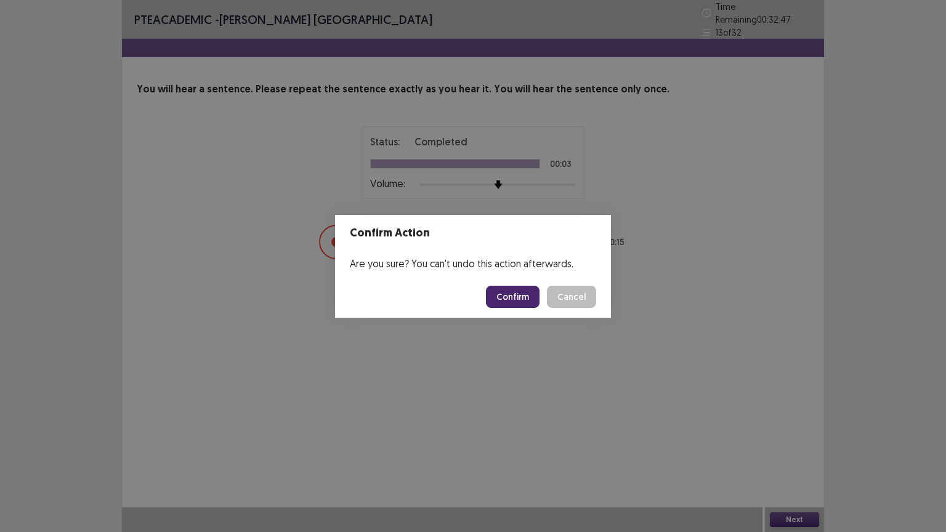
click at [513, 287] on button "Confirm" at bounding box center [513, 297] width 54 height 22
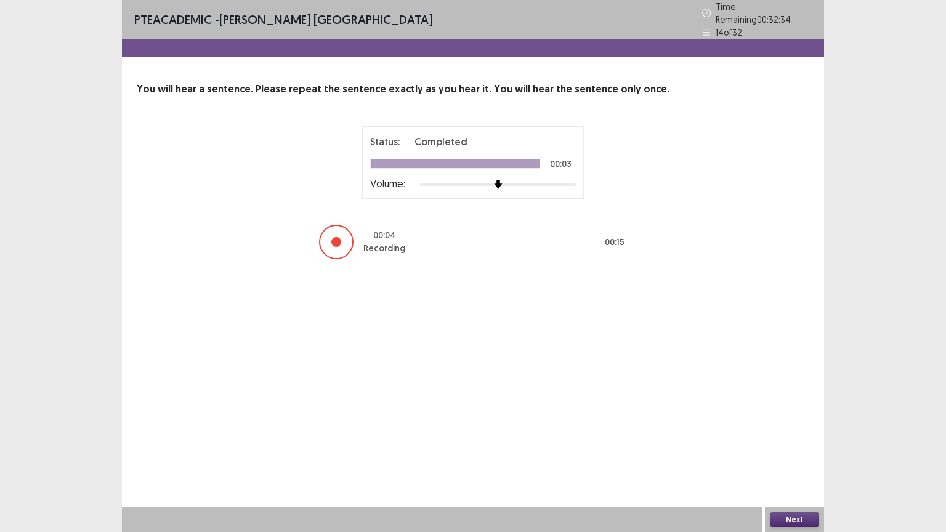
click at [793, 449] on button "Next" at bounding box center [794, 519] width 49 height 15
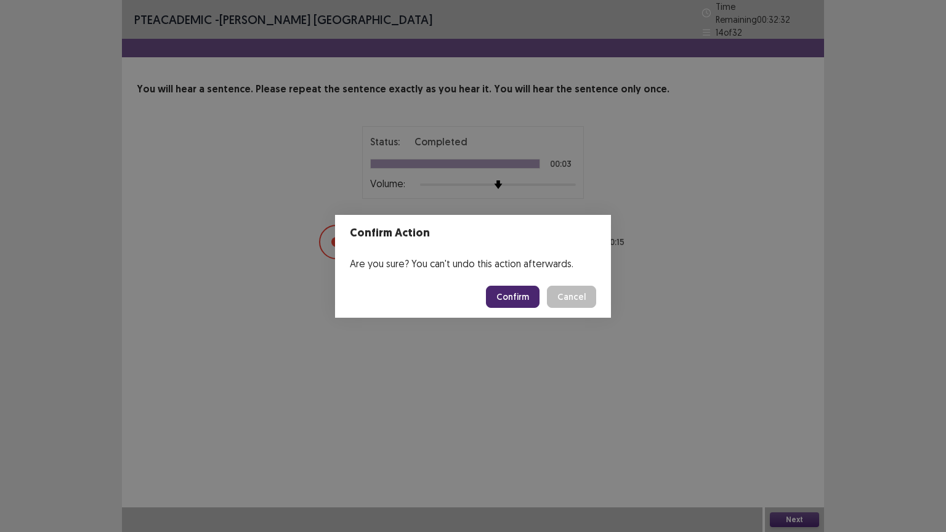
click at [526, 291] on button "Confirm" at bounding box center [513, 297] width 54 height 22
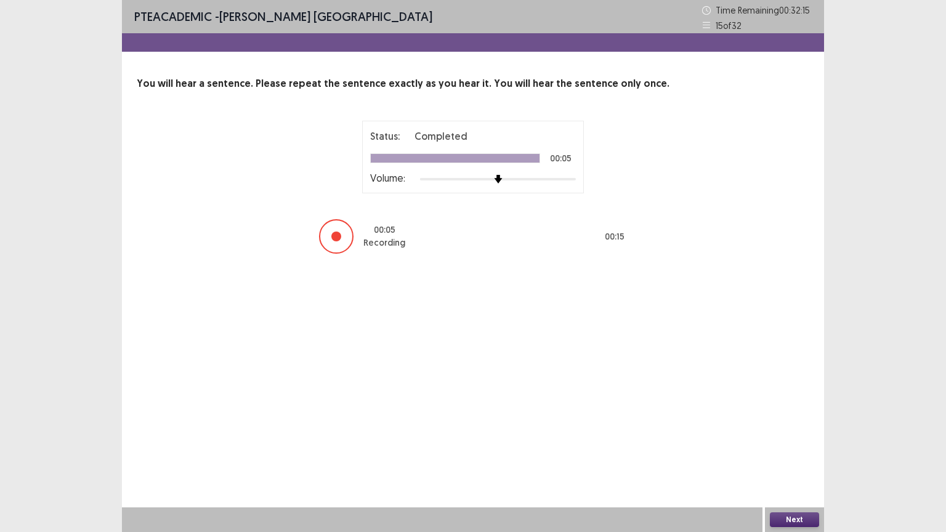
click at [793, 449] on button "Next" at bounding box center [794, 519] width 49 height 15
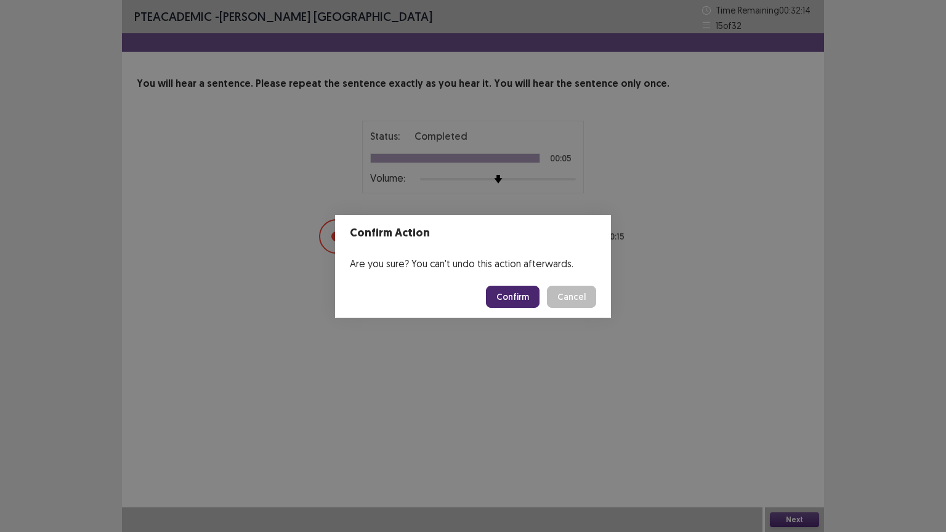
click at [515, 292] on button "Confirm" at bounding box center [513, 297] width 54 height 22
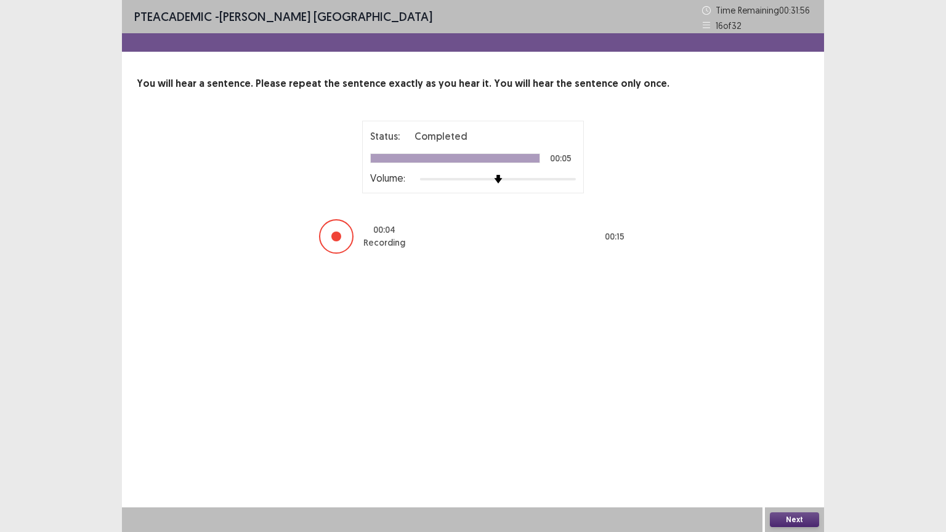
click at [799, 449] on button "Next" at bounding box center [794, 519] width 49 height 15
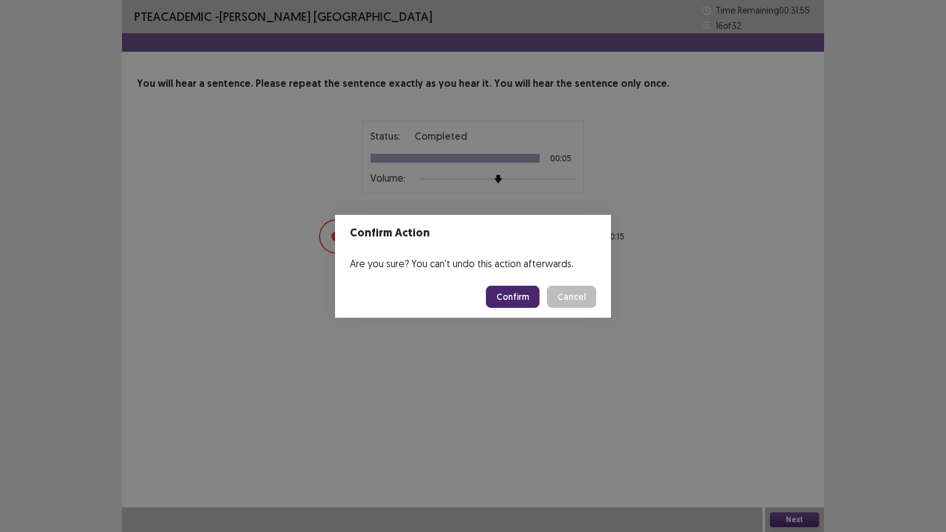
click at [529, 298] on button "Confirm" at bounding box center [513, 297] width 54 height 22
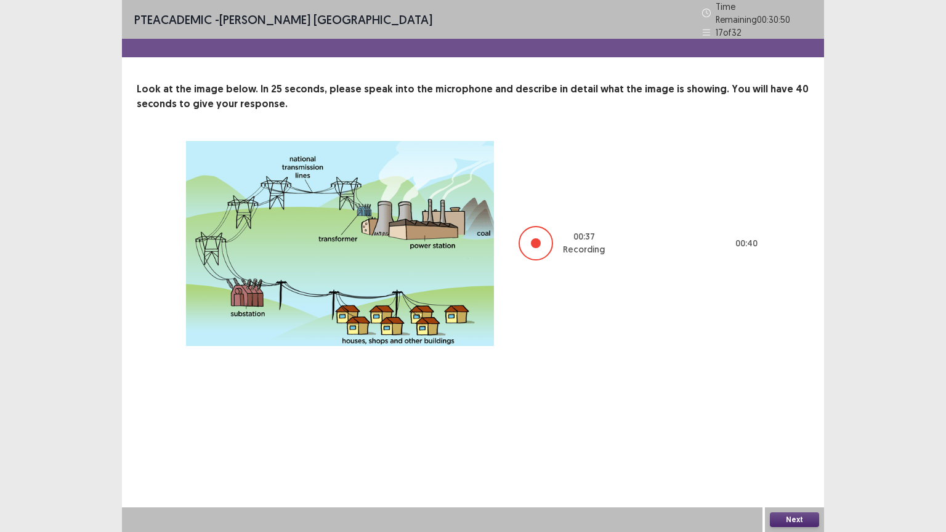
click at [784, 449] on button "Next" at bounding box center [794, 519] width 49 height 15
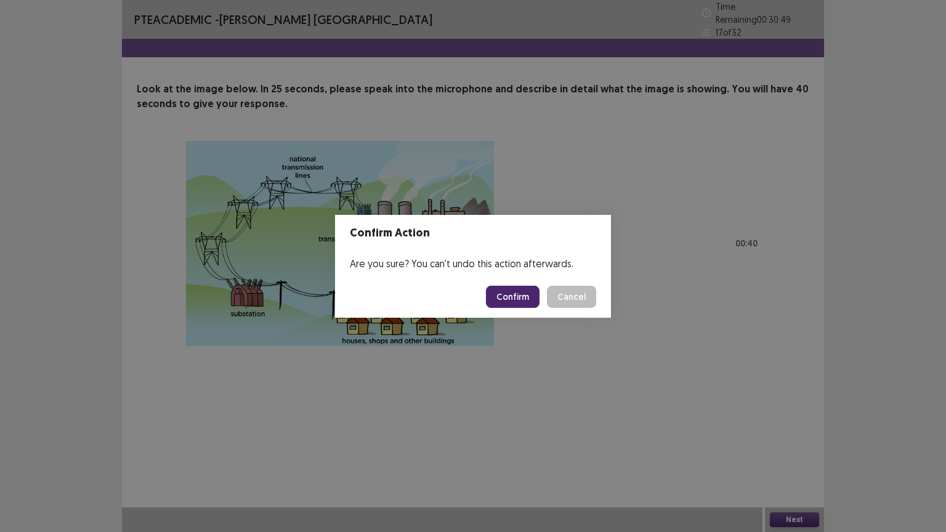
click at [521, 297] on button "Confirm" at bounding box center [513, 297] width 54 height 22
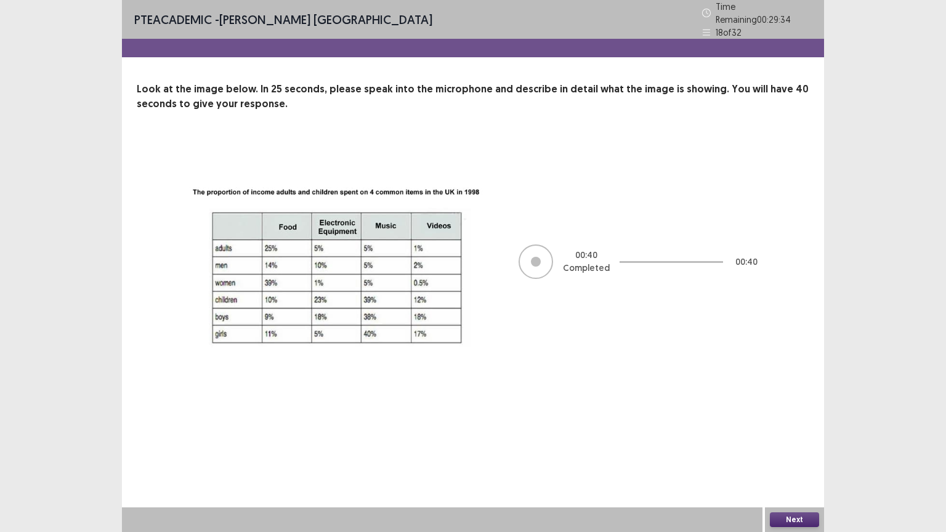
click at [780, 449] on button "Next" at bounding box center [794, 519] width 49 height 15
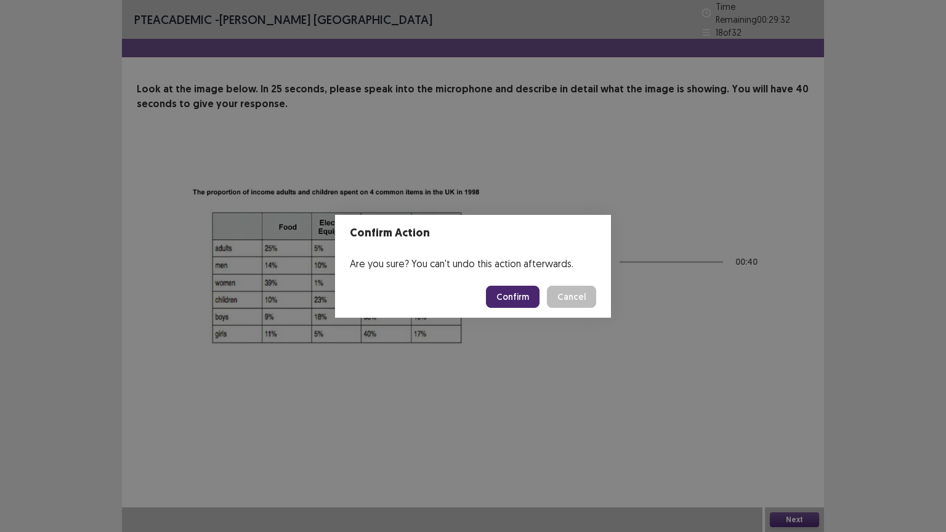
click at [523, 296] on button "Confirm" at bounding box center [513, 297] width 54 height 22
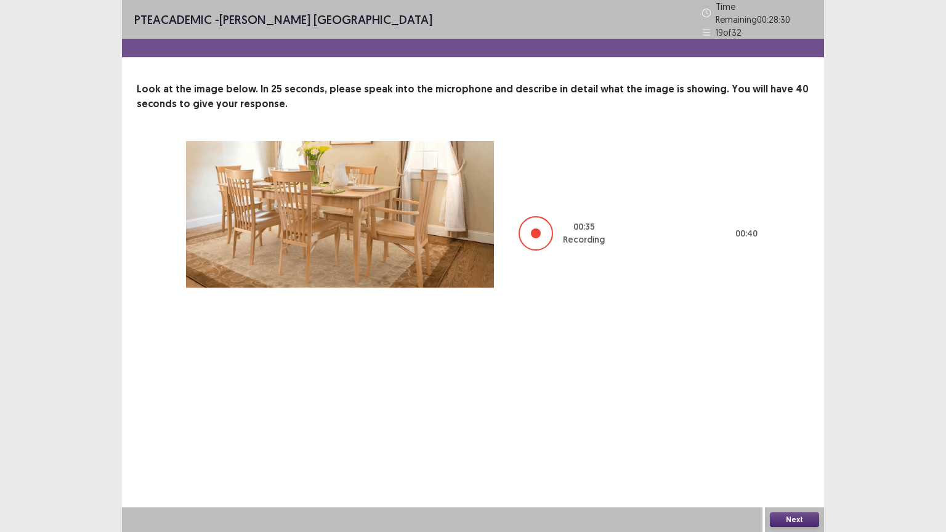
click at [786, 449] on button "Next" at bounding box center [794, 519] width 49 height 15
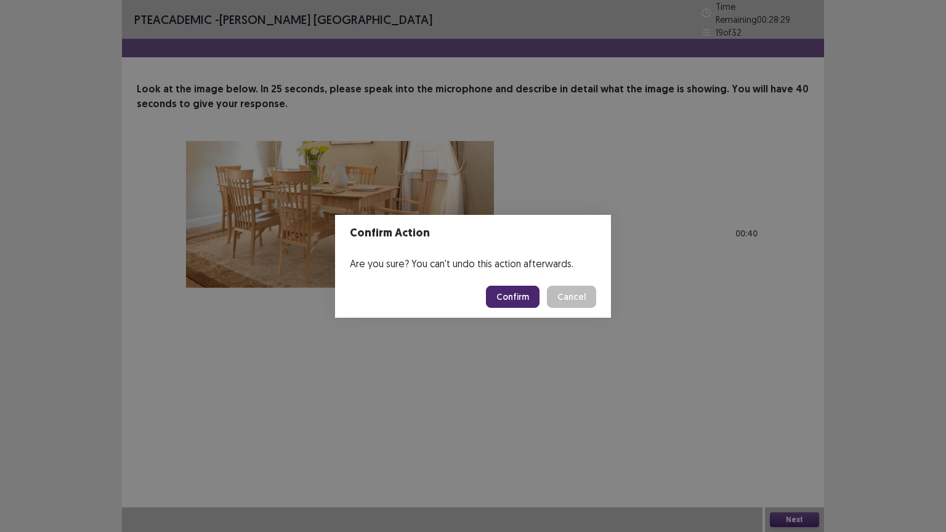
click at [510, 293] on button "Confirm" at bounding box center [513, 297] width 54 height 22
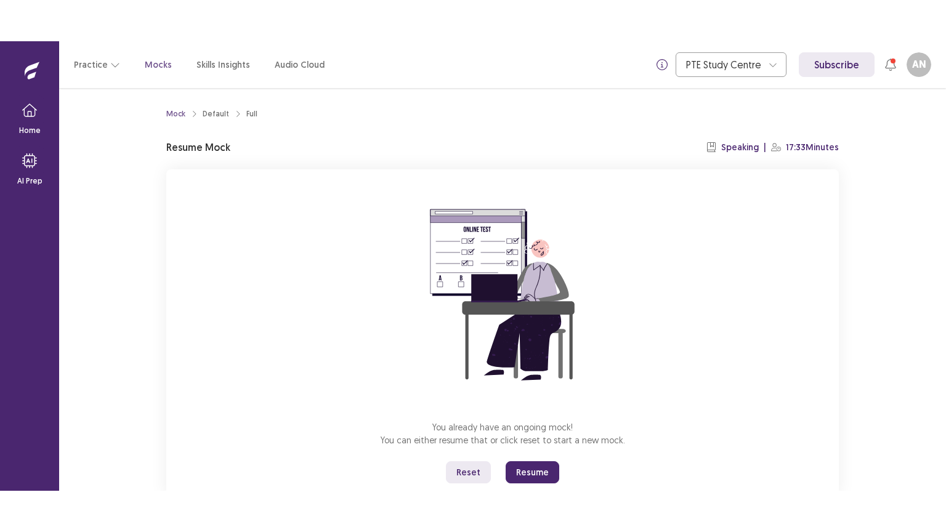
scroll to position [37, 0]
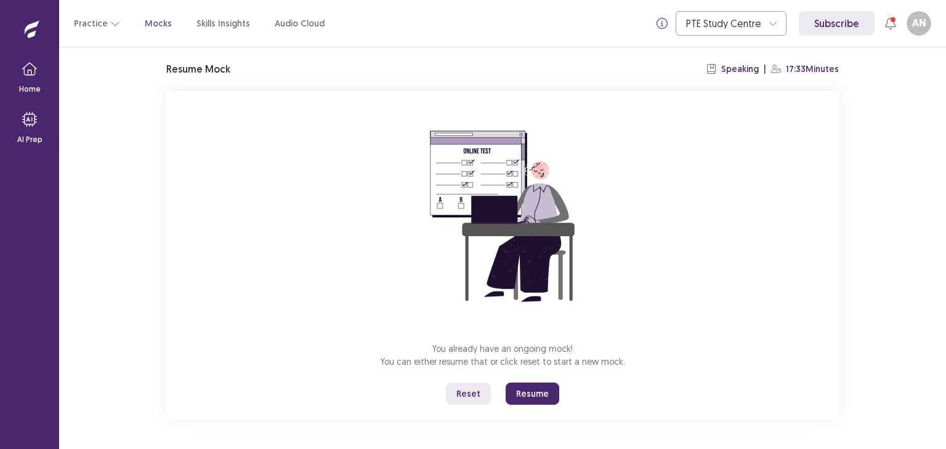
click at [533, 387] on button "Resume" at bounding box center [532, 394] width 54 height 22
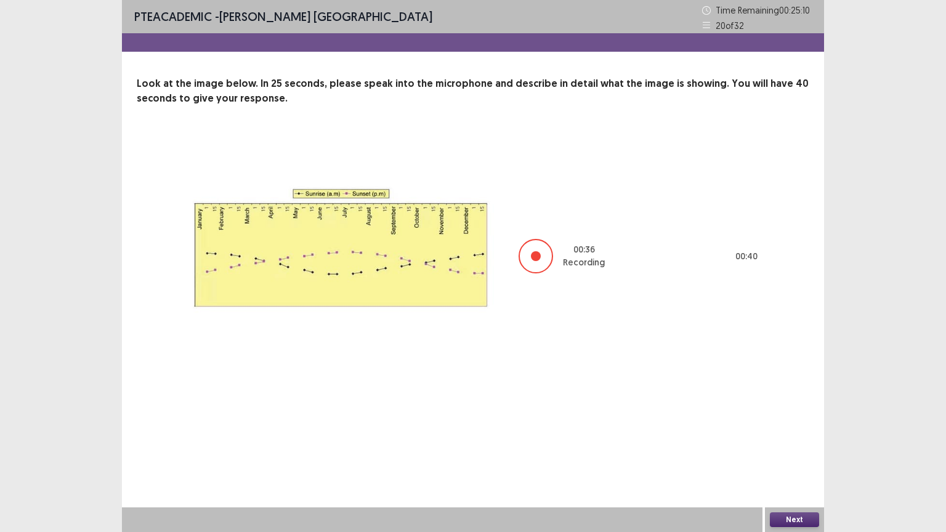
click at [792, 449] on button "Next" at bounding box center [794, 519] width 49 height 15
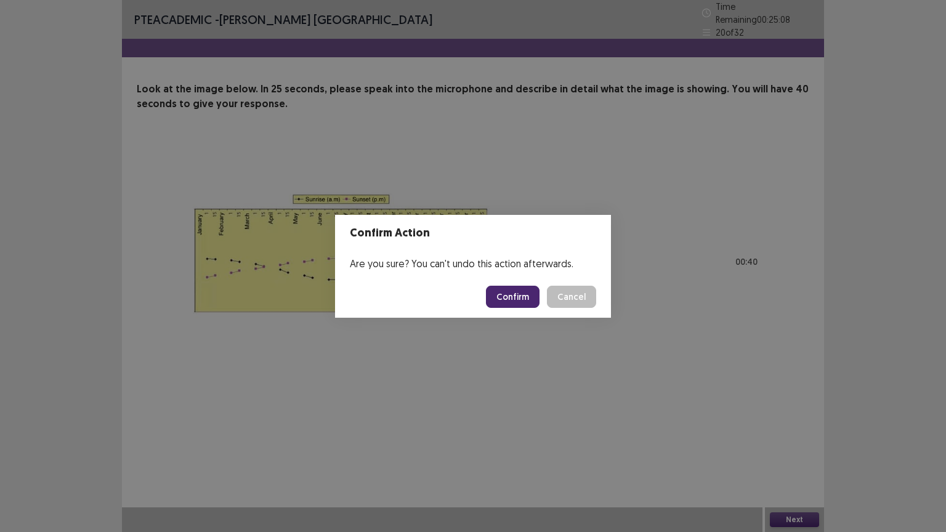
click at [521, 296] on button "Confirm" at bounding box center [513, 297] width 54 height 22
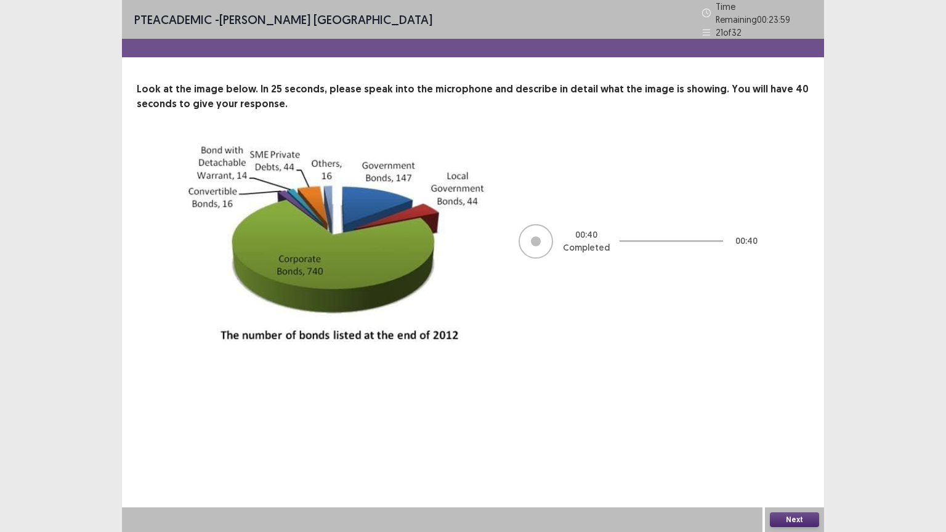
click at [810, 449] on button "Next" at bounding box center [794, 519] width 49 height 15
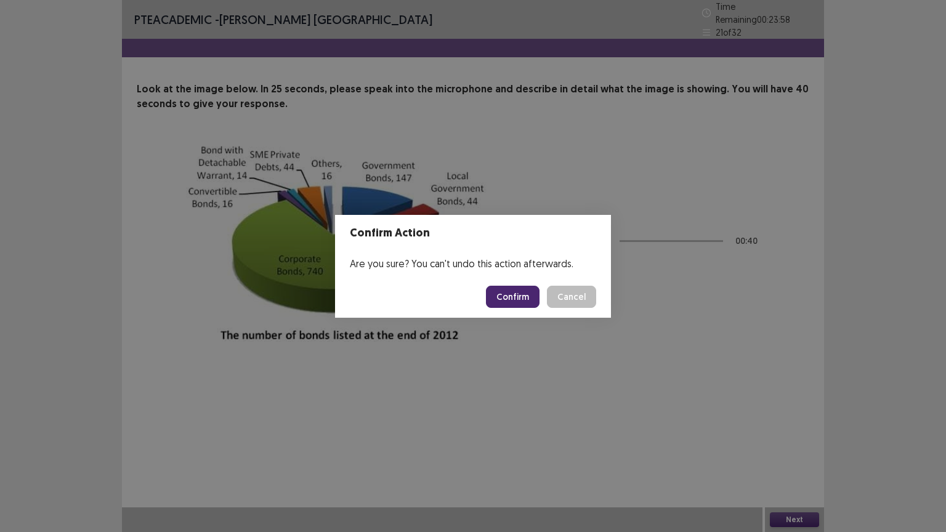
click at [517, 300] on button "Confirm" at bounding box center [513, 297] width 54 height 22
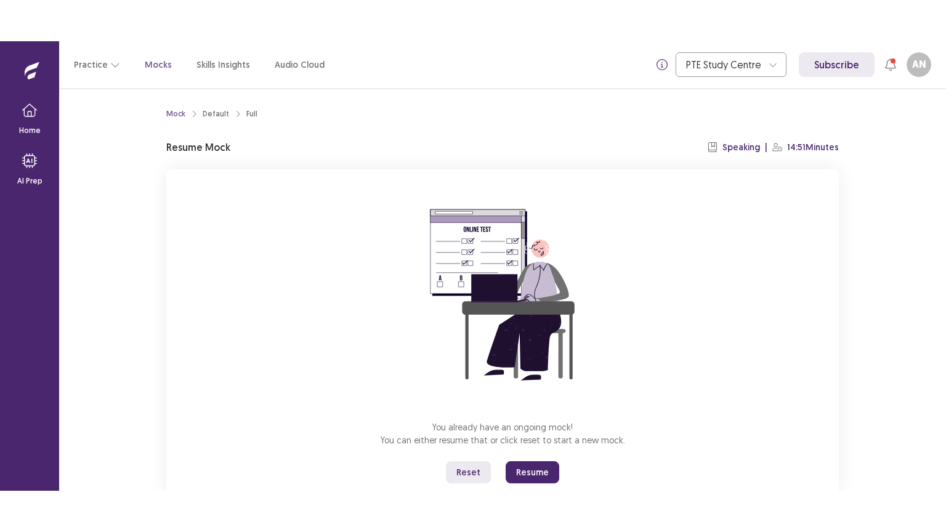
scroll to position [37, 0]
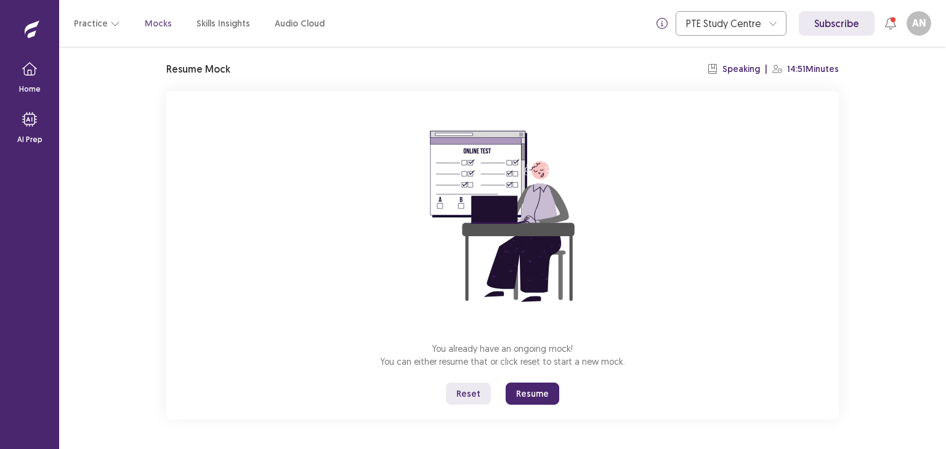
click at [522, 388] on button "Resume" at bounding box center [532, 394] width 54 height 22
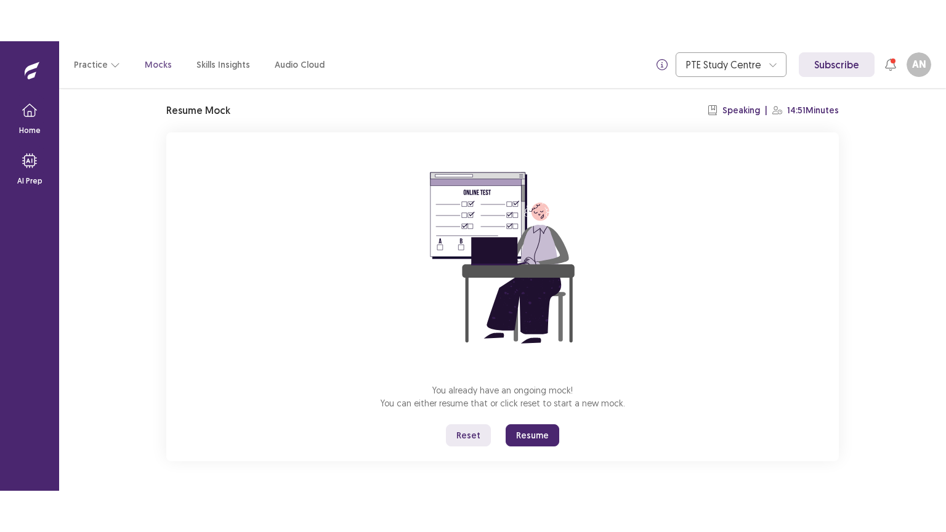
scroll to position [0, 0]
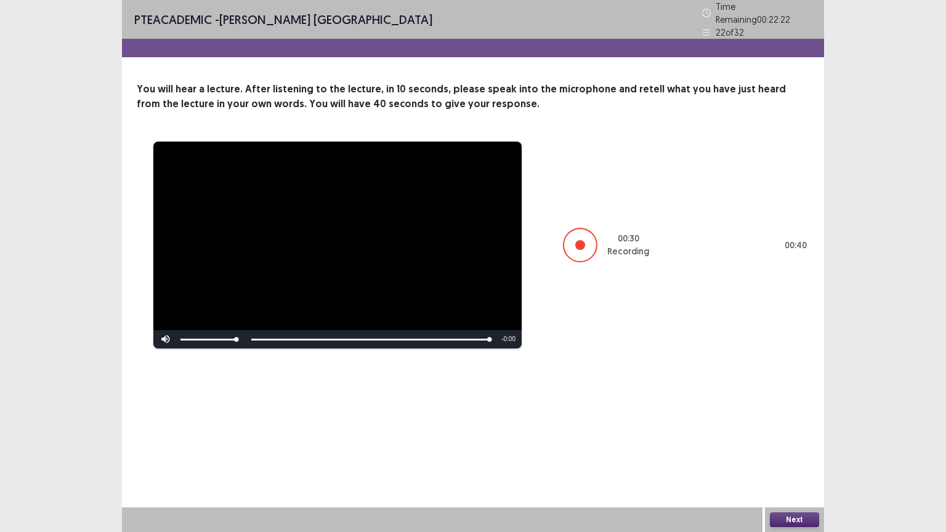
click at [778, 449] on button "Next" at bounding box center [794, 519] width 49 height 15
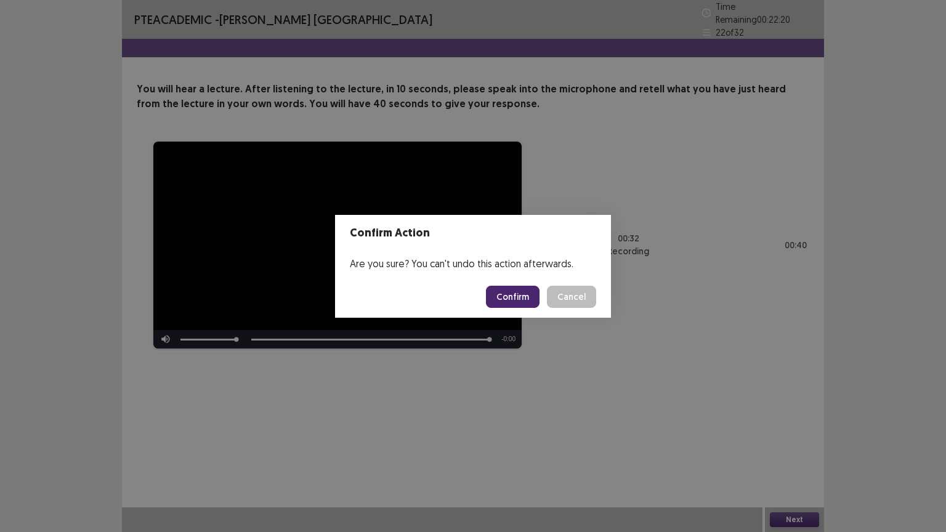
click at [514, 291] on button "Confirm" at bounding box center [513, 297] width 54 height 22
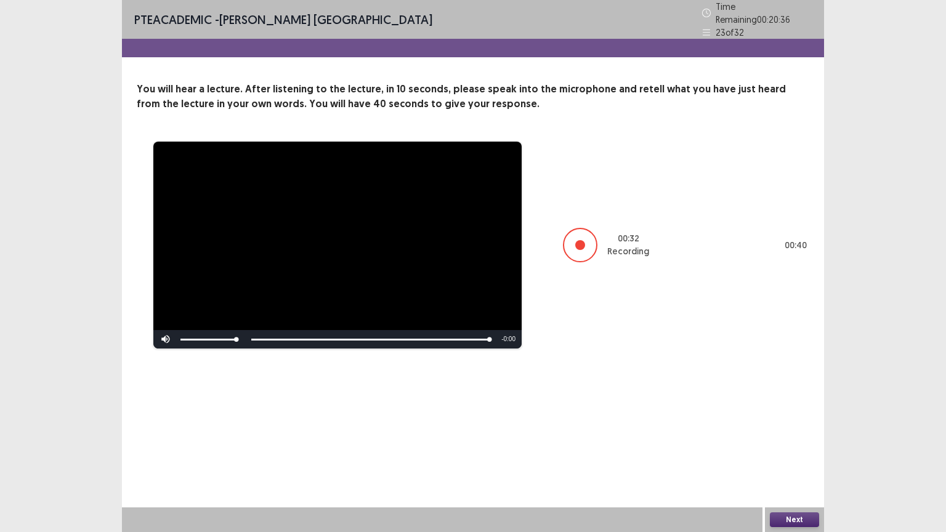
click at [794, 449] on button "Next" at bounding box center [794, 519] width 49 height 15
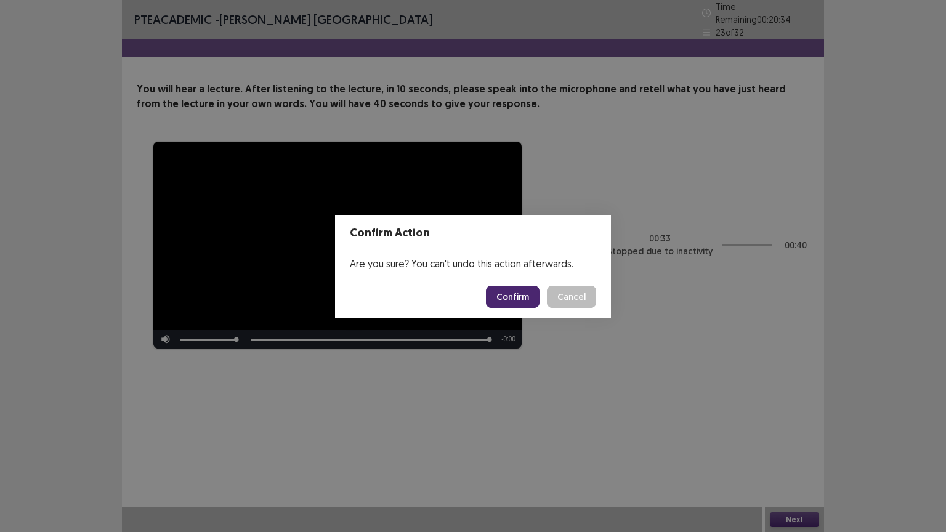
click at [515, 295] on button "Confirm" at bounding box center [513, 297] width 54 height 22
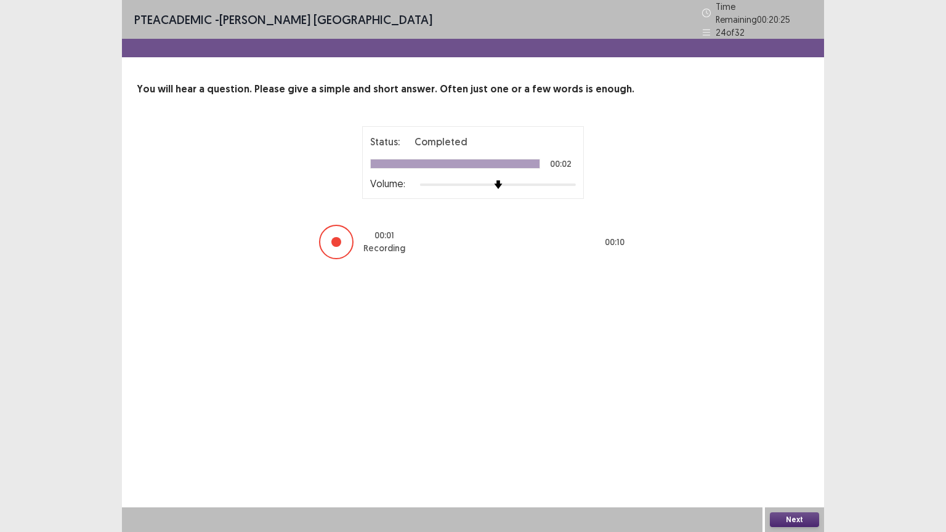
click at [785, 449] on button "Next" at bounding box center [794, 519] width 49 height 15
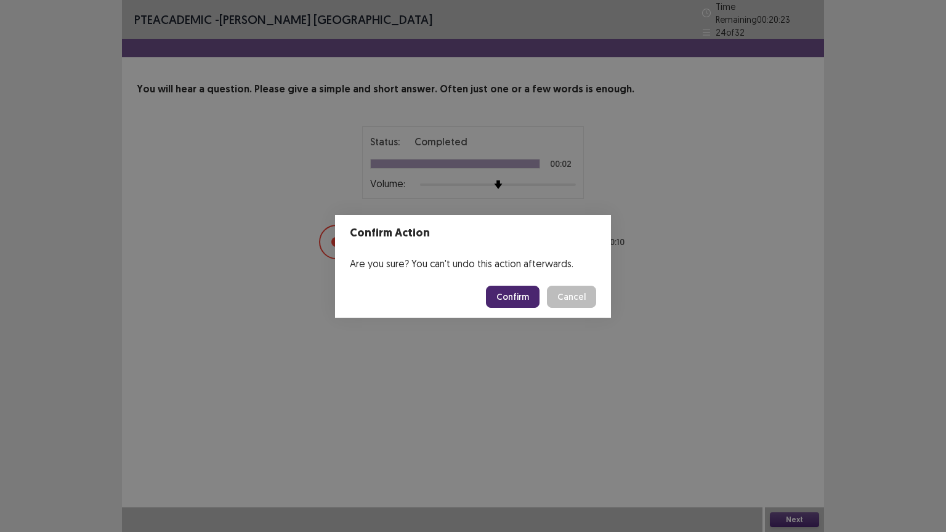
click at [530, 290] on button "Confirm" at bounding box center [513, 297] width 54 height 22
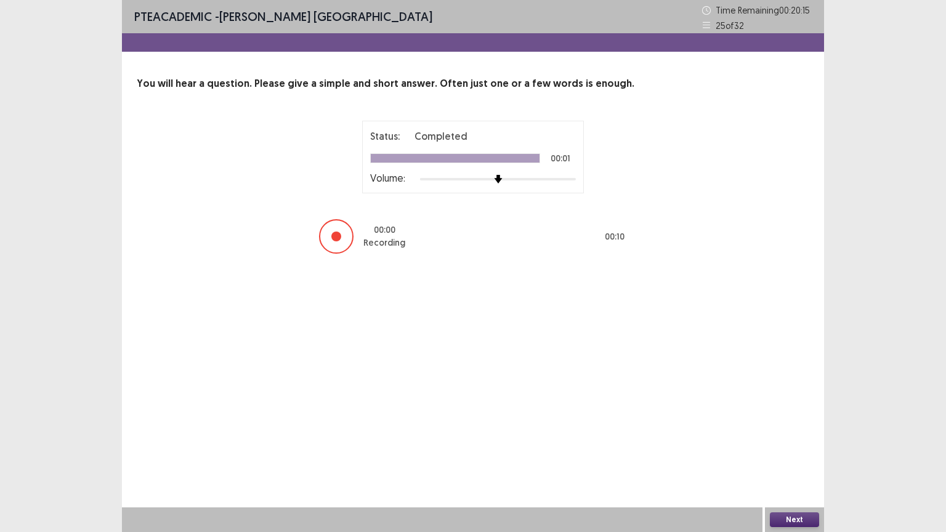
click at [791, 449] on button "Next" at bounding box center [794, 519] width 49 height 15
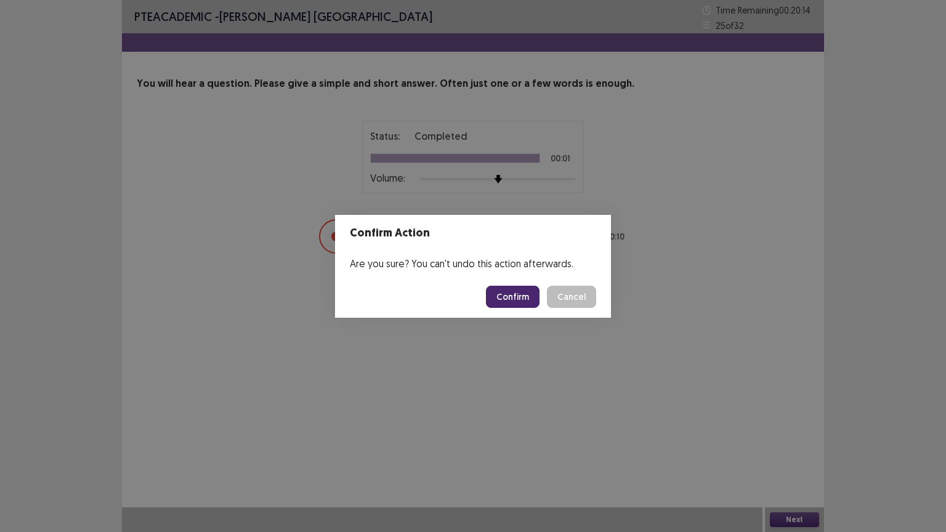
click at [519, 300] on button "Confirm" at bounding box center [513, 297] width 54 height 22
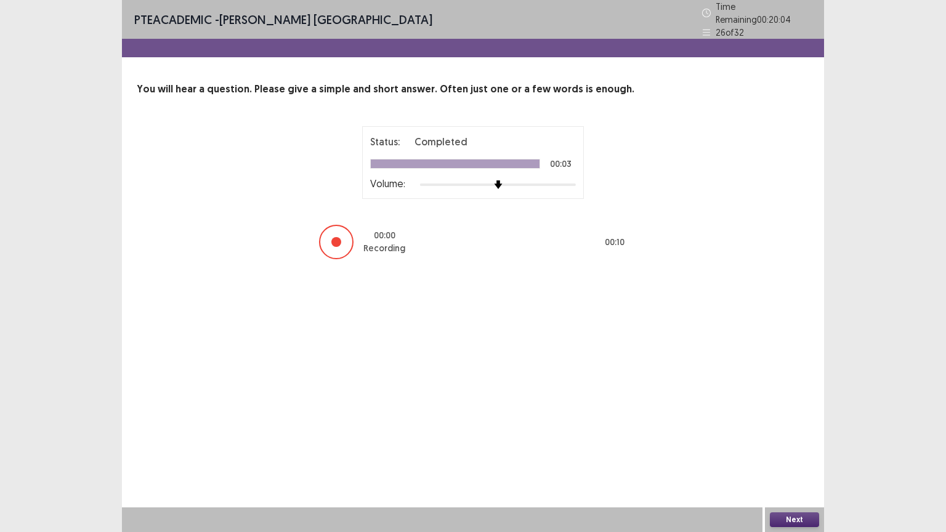
click at [799, 449] on button "Next" at bounding box center [794, 519] width 49 height 15
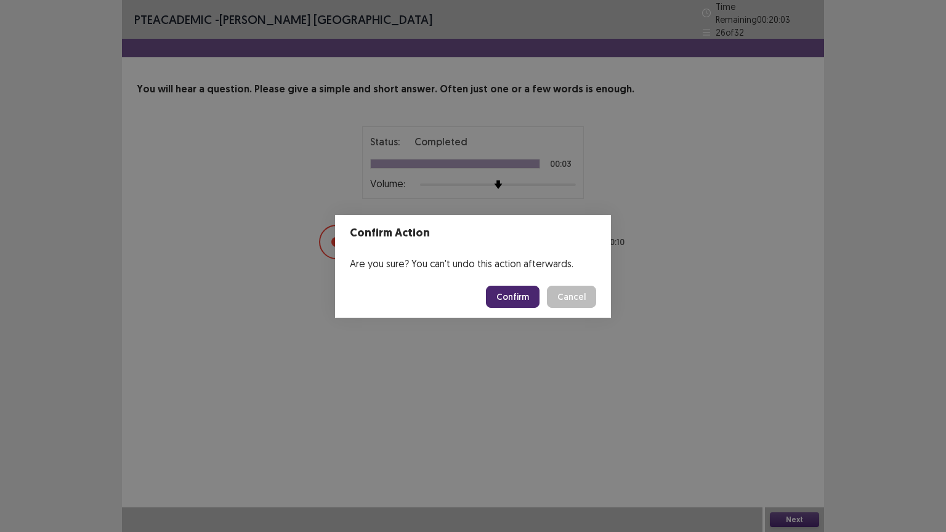
click at [514, 292] on button "Confirm" at bounding box center [513, 297] width 54 height 22
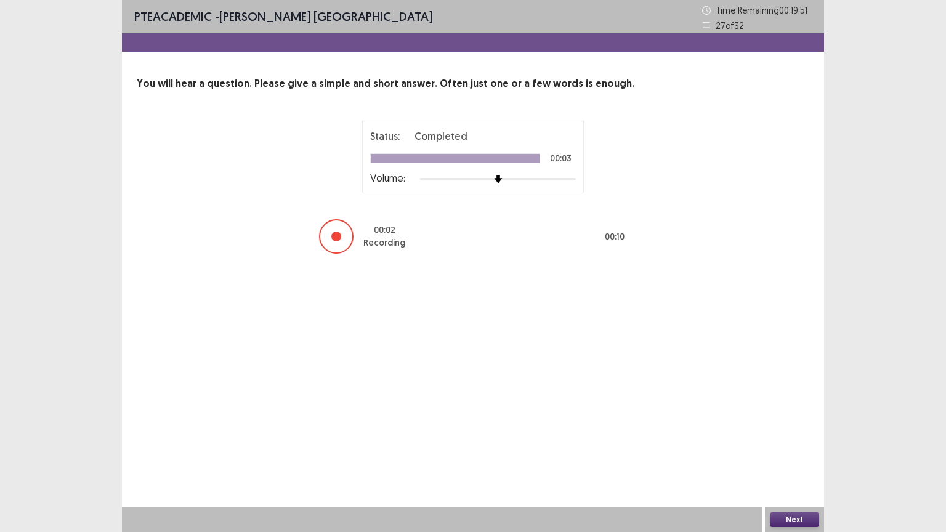
click at [795, 449] on button "Next" at bounding box center [794, 519] width 49 height 15
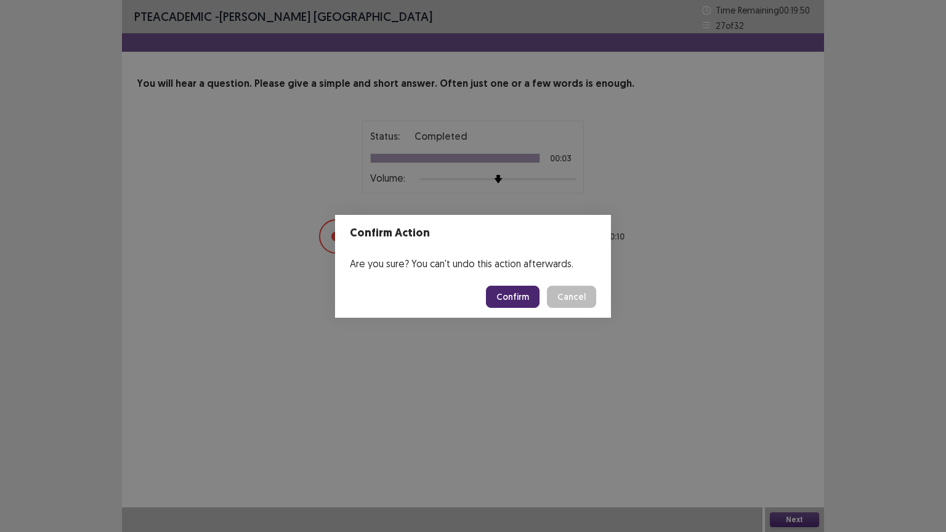
click at [528, 296] on button "Confirm" at bounding box center [513, 297] width 54 height 22
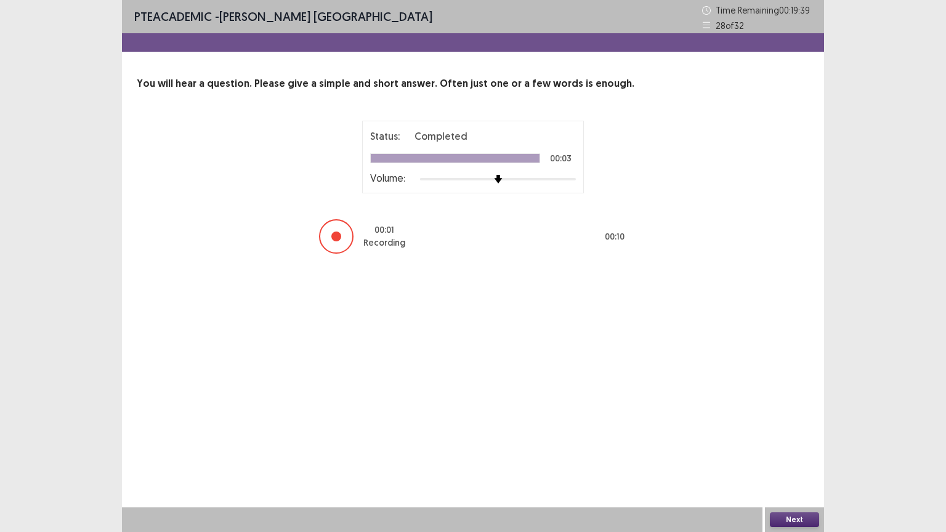
click at [789, 449] on button "Next" at bounding box center [794, 519] width 49 height 15
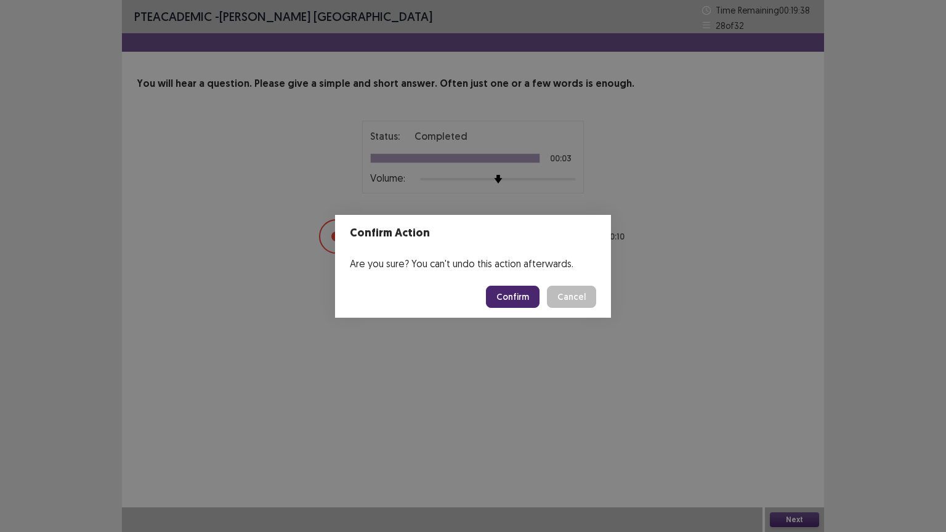
click at [527, 301] on button "Confirm" at bounding box center [513, 297] width 54 height 22
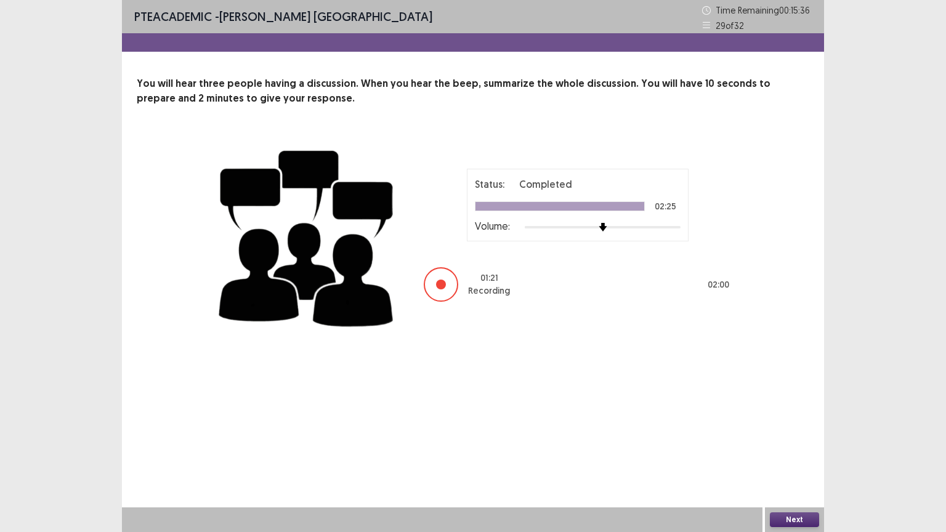
click at [787, 449] on button "Next" at bounding box center [794, 519] width 49 height 15
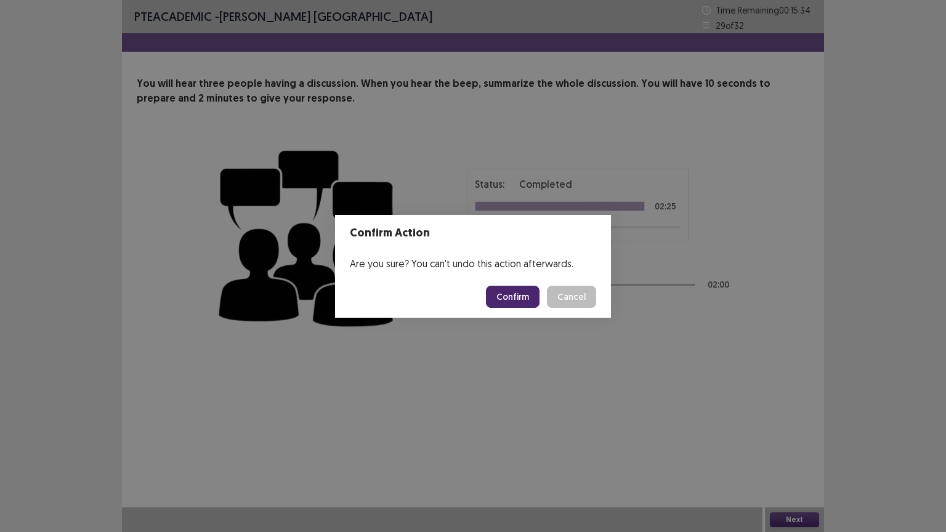
click at [521, 299] on button "Confirm" at bounding box center [513, 297] width 54 height 22
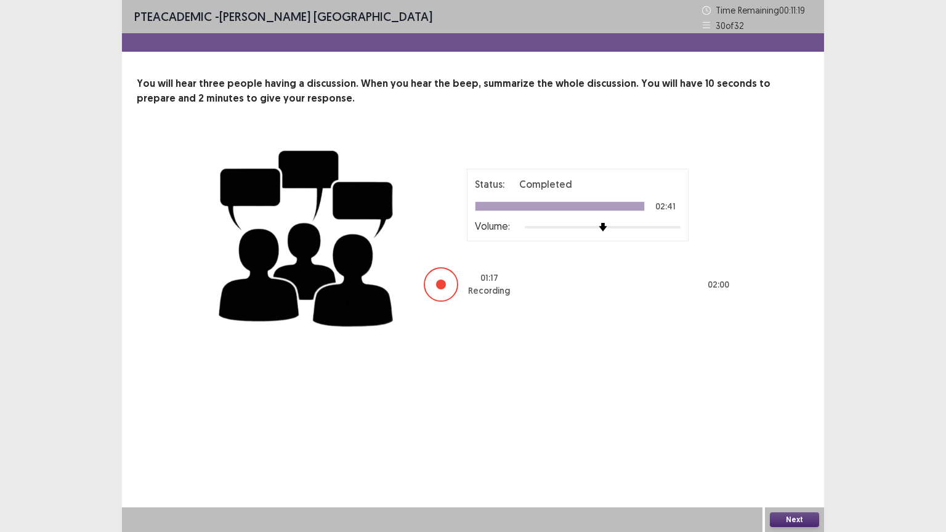
click at [783, 449] on button "Next" at bounding box center [794, 519] width 49 height 15
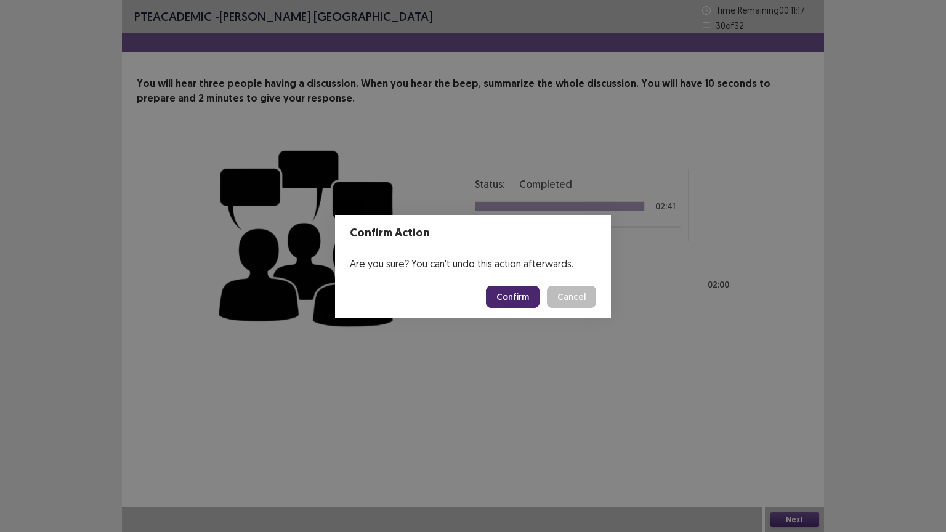
click at [512, 303] on button "Confirm" at bounding box center [513, 297] width 54 height 22
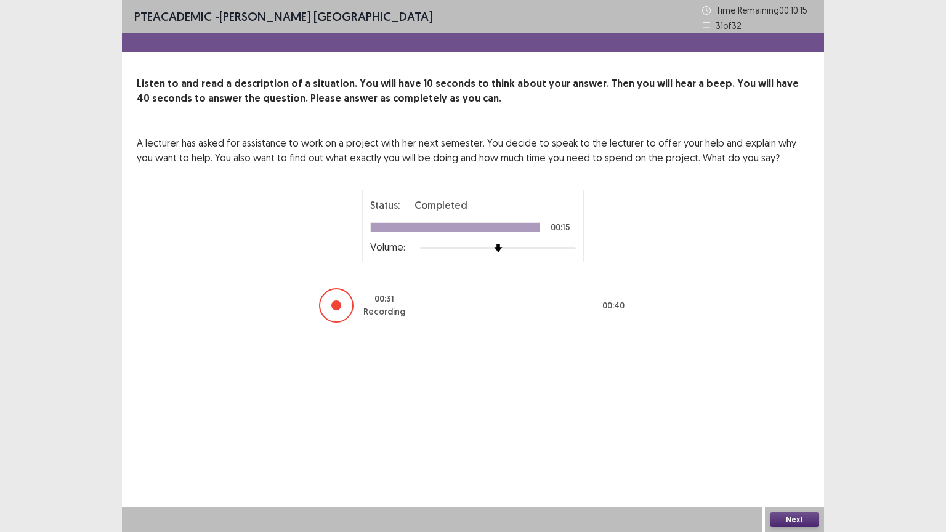
click at [792, 449] on button "Next" at bounding box center [794, 519] width 49 height 15
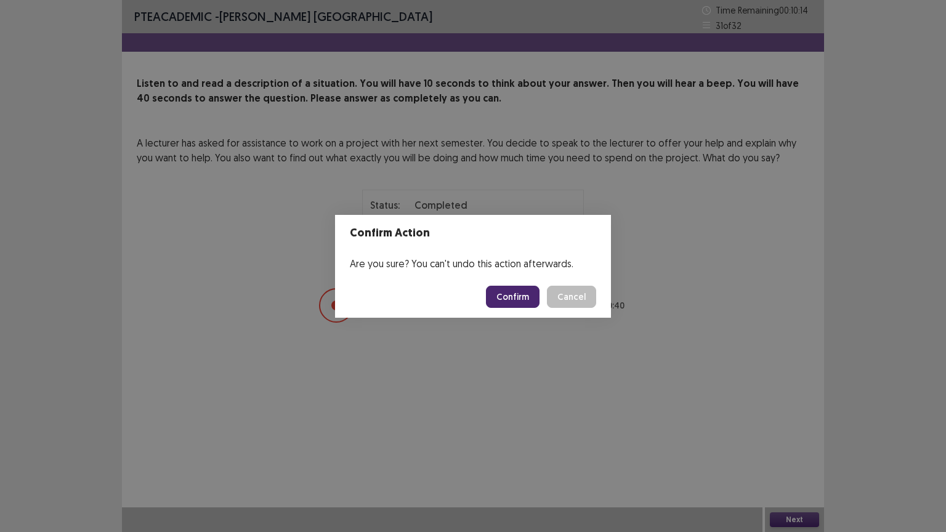
click at [509, 296] on button "Confirm" at bounding box center [513, 297] width 54 height 22
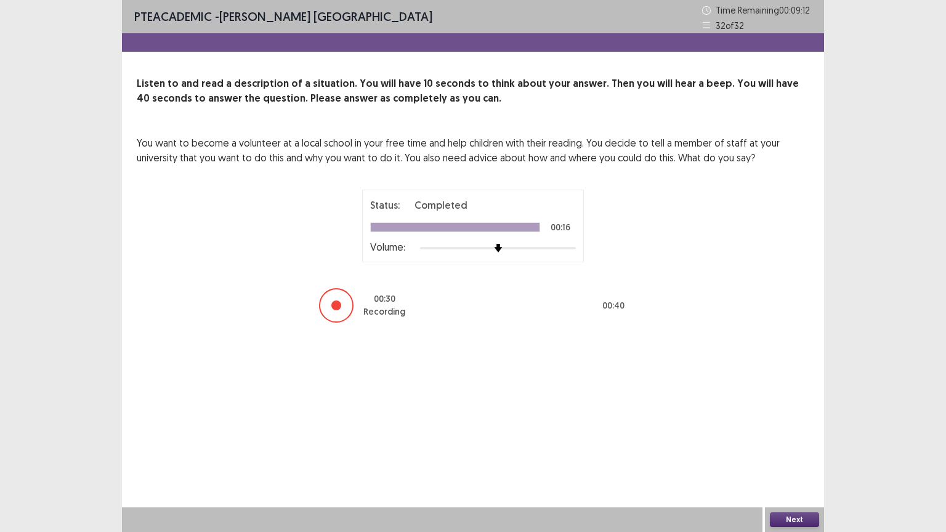
click at [792, 449] on button "Next" at bounding box center [794, 519] width 49 height 15
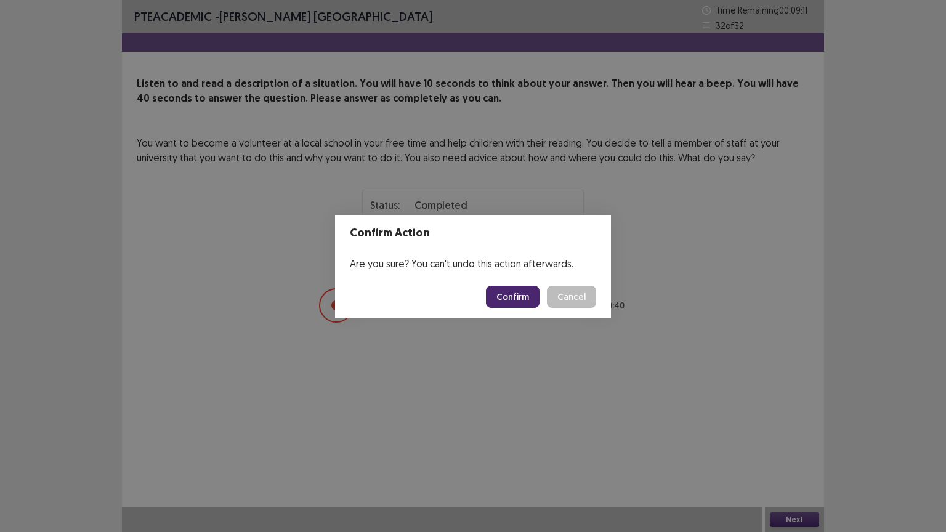
click at [518, 292] on button "Confirm" at bounding box center [513, 297] width 54 height 22
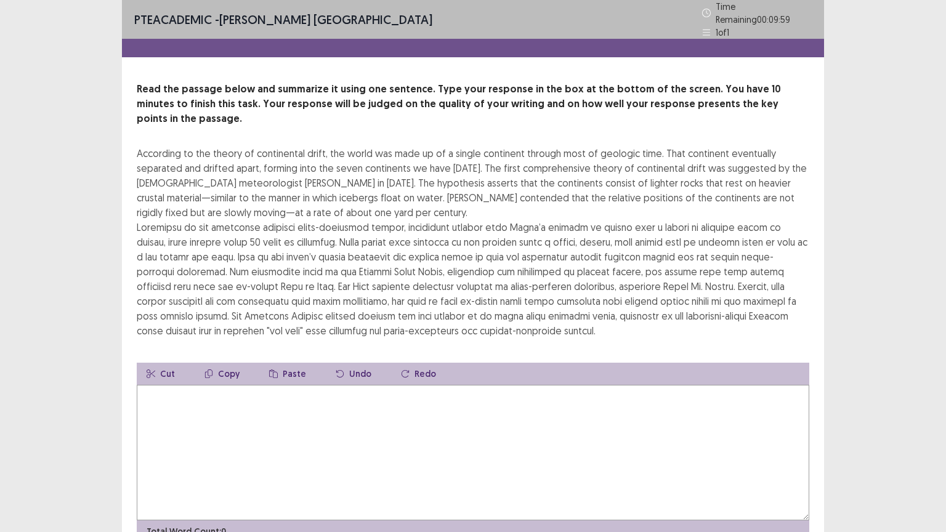
click at [377, 387] on textarea at bounding box center [473, 452] width 672 height 135
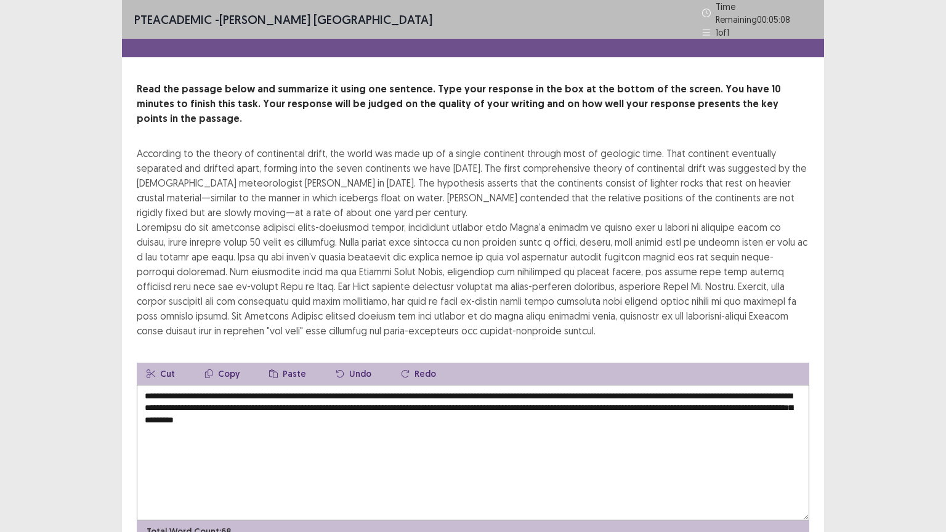
scroll to position [44, 0]
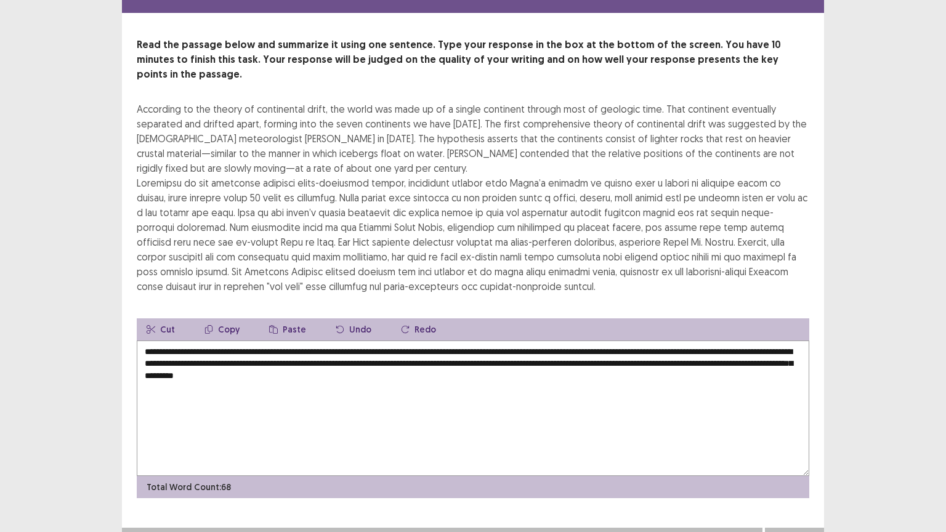
click at [323, 342] on textarea "**********" at bounding box center [473, 407] width 672 height 135
click at [465, 351] on textarea "**********" at bounding box center [473, 407] width 672 height 135
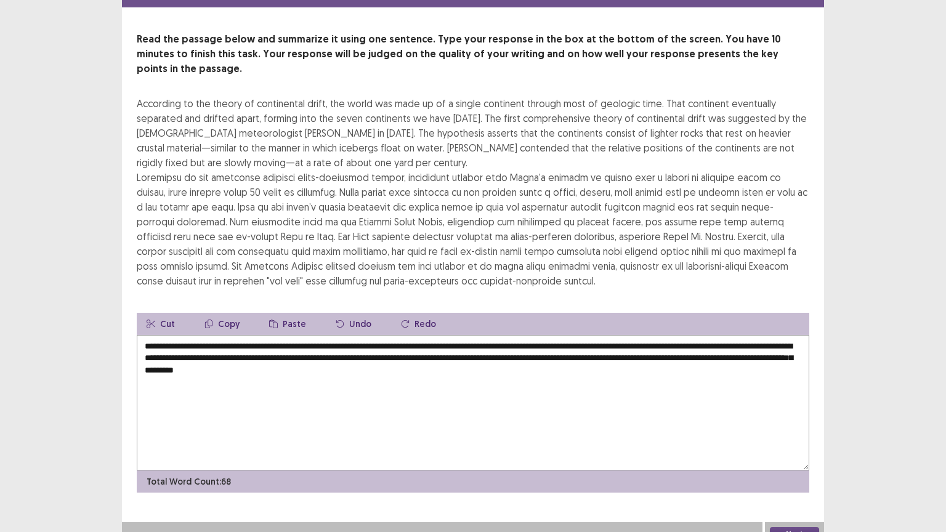
click at [504, 364] on textarea "**********" at bounding box center [473, 402] width 672 height 135
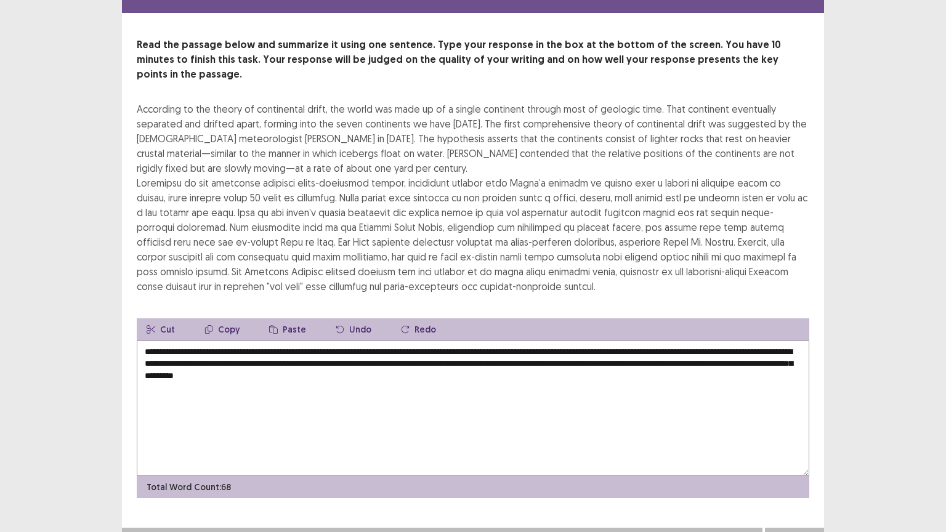
type textarea "**********"
click at [789, 449] on button "Next" at bounding box center [794, 540] width 49 height 15
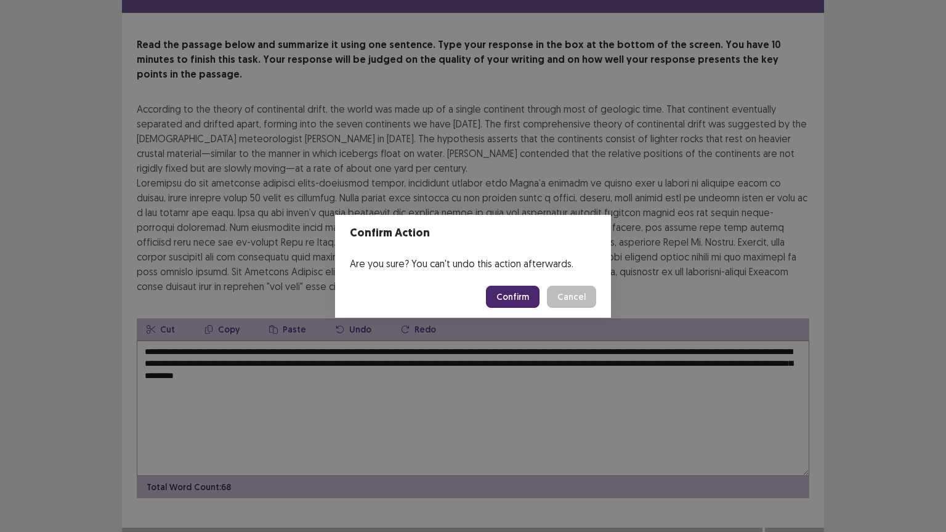
click at [511, 296] on button "Confirm" at bounding box center [513, 297] width 54 height 22
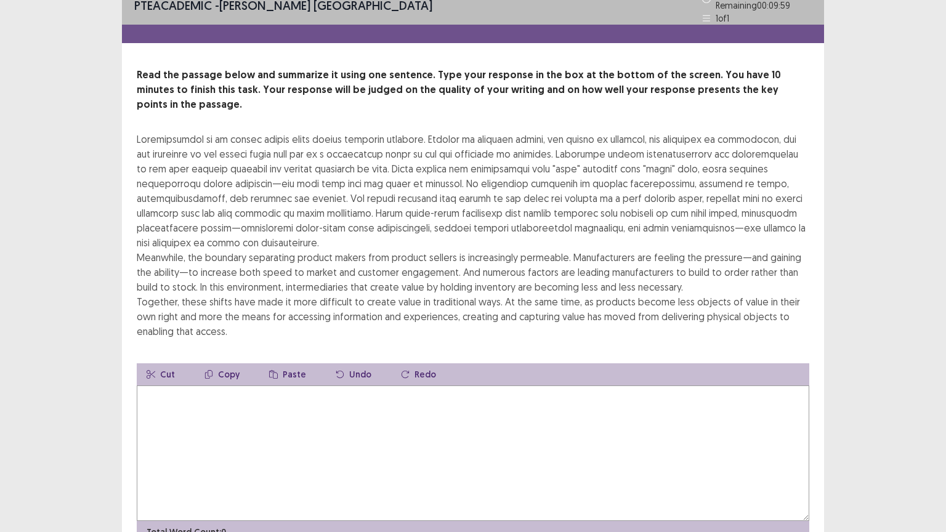
scroll to position [15, 0]
click at [392, 406] on textarea at bounding box center [473, 452] width 672 height 135
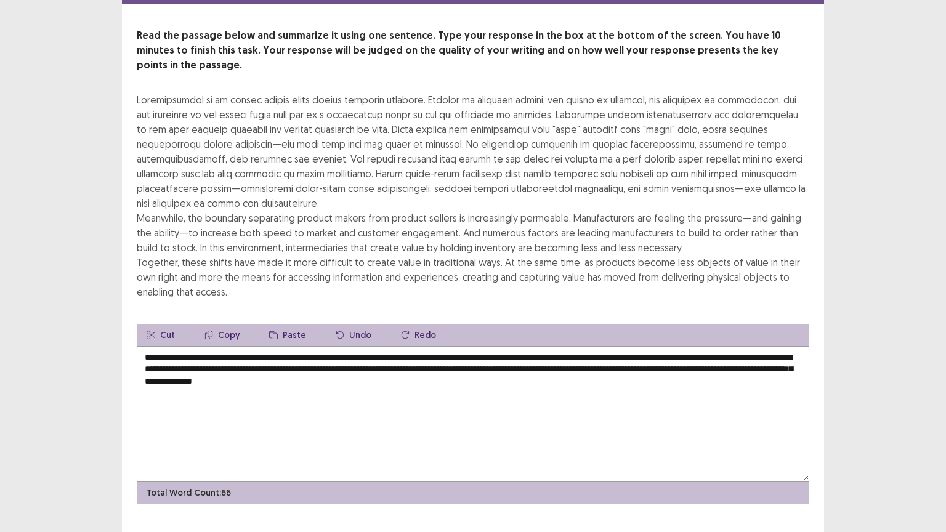
scroll to position [54, 0]
click at [414, 345] on textarea "**********" at bounding box center [473, 412] width 672 height 135
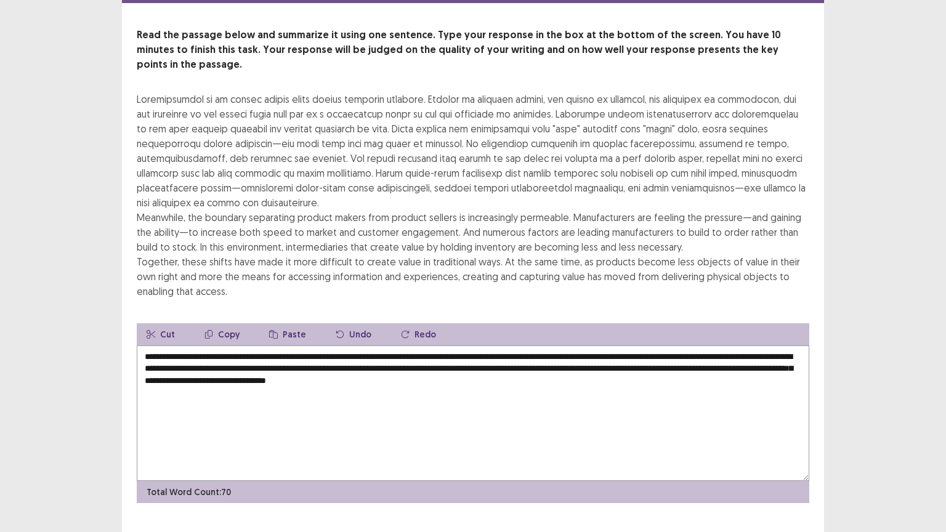
scroll to position [59, 0]
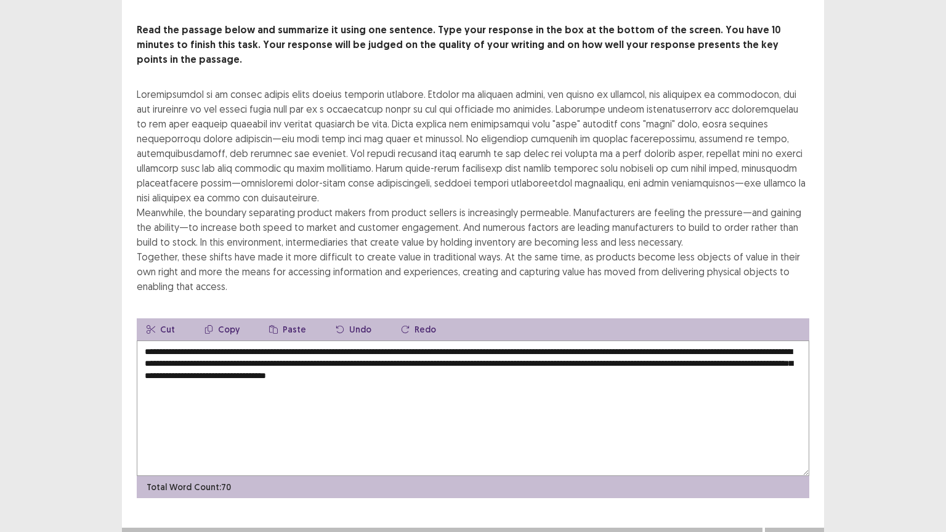
type textarea "**********"
click at [799, 449] on button "Next" at bounding box center [794, 540] width 49 height 15
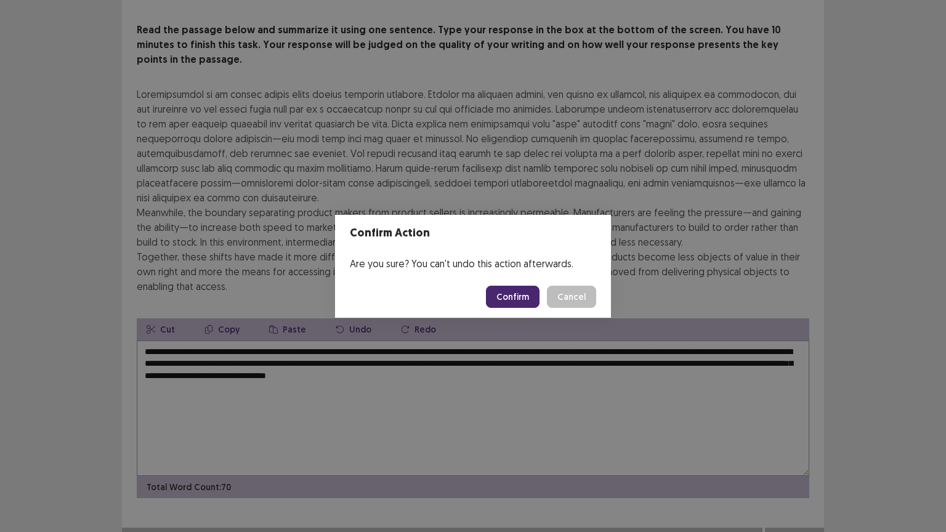
click at [515, 296] on button "Confirm" at bounding box center [513, 297] width 54 height 22
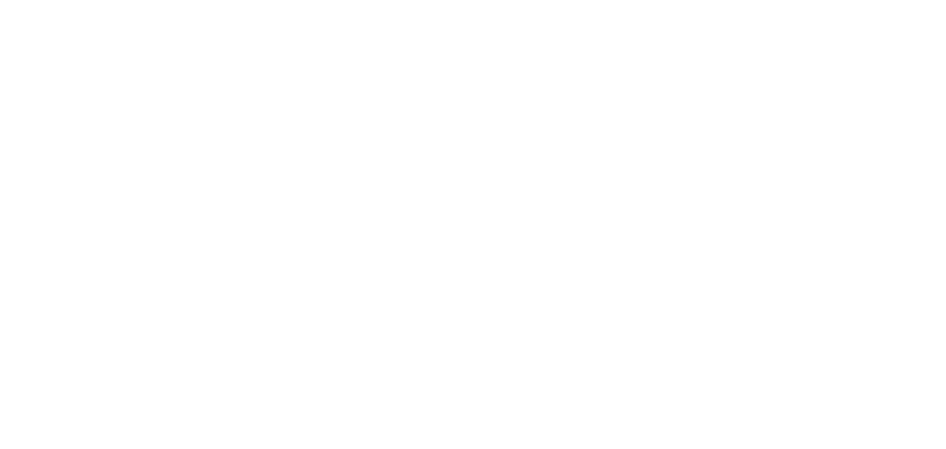
scroll to position [0, 0]
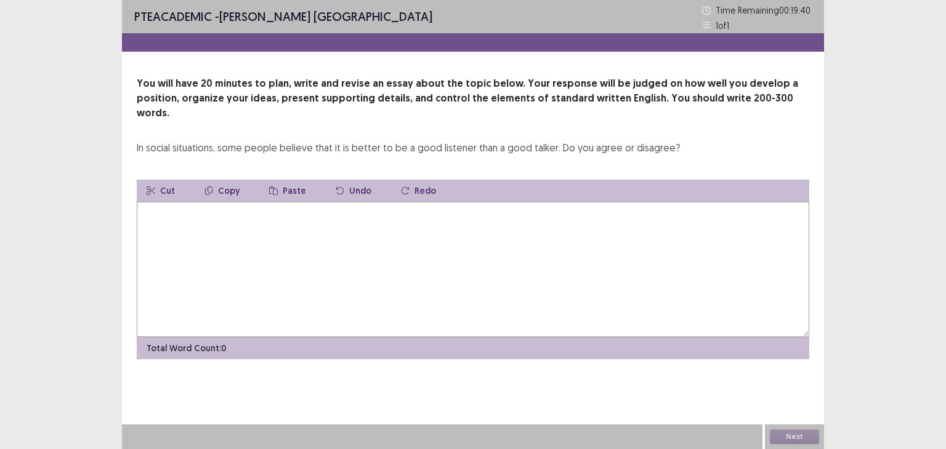
drag, startPoint x: 137, startPoint y: 131, endPoint x: 273, endPoint y: 134, distance: 136.1
click at [273, 140] on div "In social situations, some people believe that it is better to be a good listen…" at bounding box center [408, 147] width 543 height 15
click at [137, 140] on div "In social situations, some people believe that it is better to be a good listen…" at bounding box center [408, 147] width 543 height 15
drag, startPoint x: 137, startPoint y: 132, endPoint x: 421, endPoint y: 115, distance: 284.4
click at [421, 115] on div "You will have 20 minutes to plan, write and revise an essay about the topic bel…" at bounding box center [473, 115] width 672 height 79
